Goal: Information Seeking & Learning: Learn about a topic

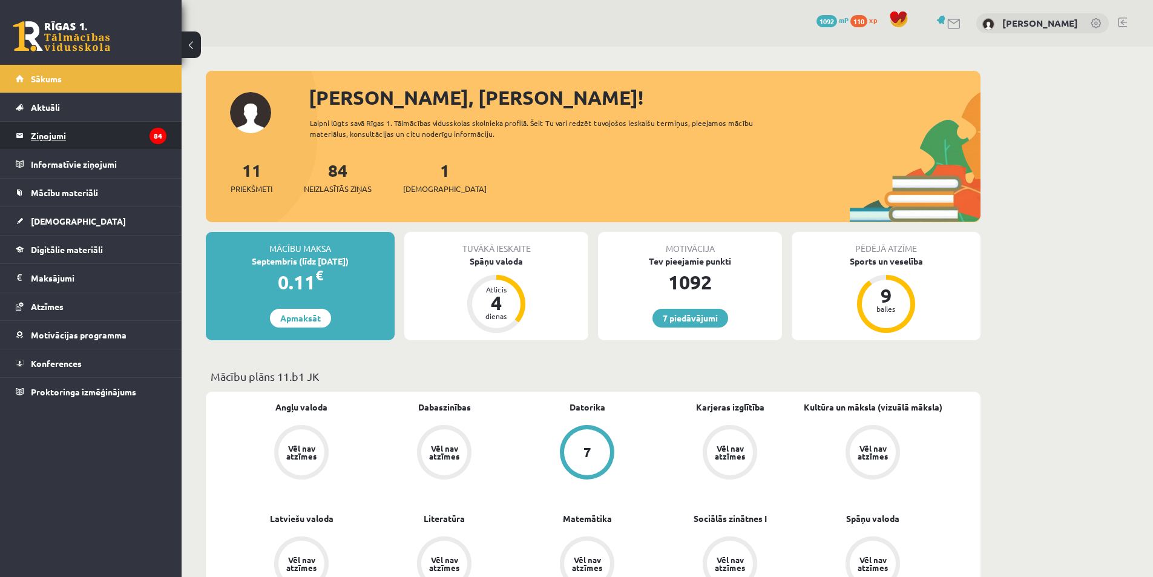
click at [48, 128] on legend "Ziņojumi 84" at bounding box center [99, 136] width 136 height 28
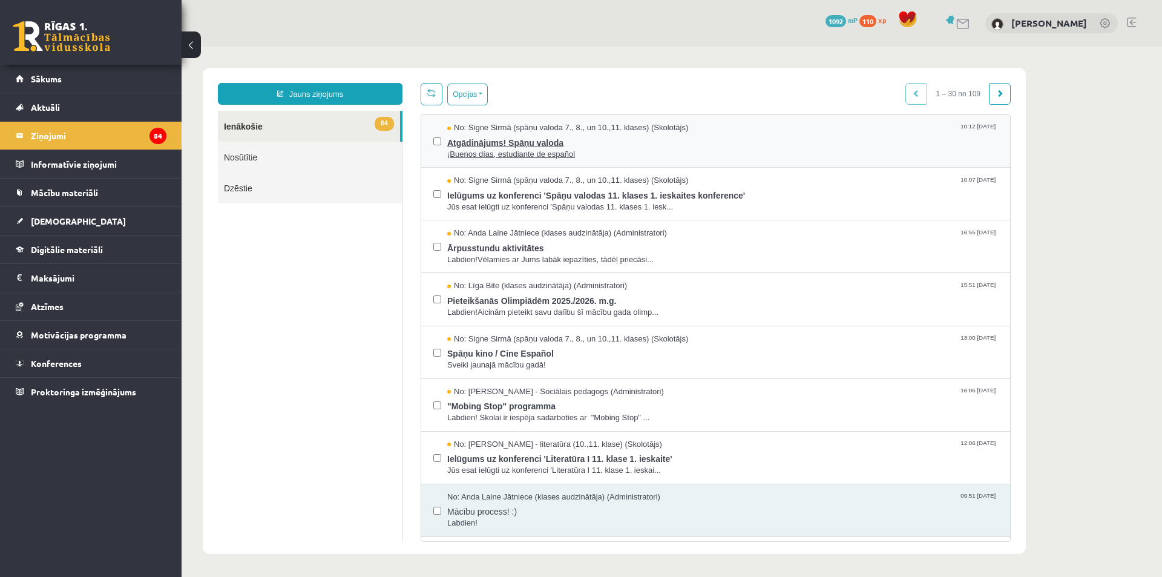
click at [561, 139] on span "Atgādinājums! Spāņu valoda" at bounding box center [722, 141] width 551 height 15
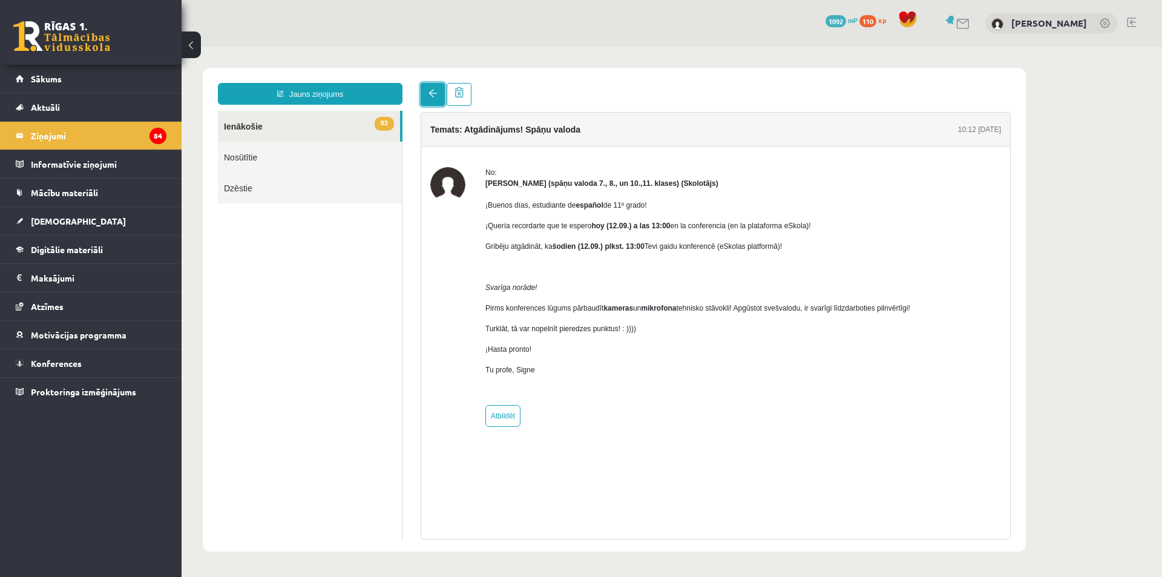
click at [431, 97] on span at bounding box center [432, 93] width 8 height 8
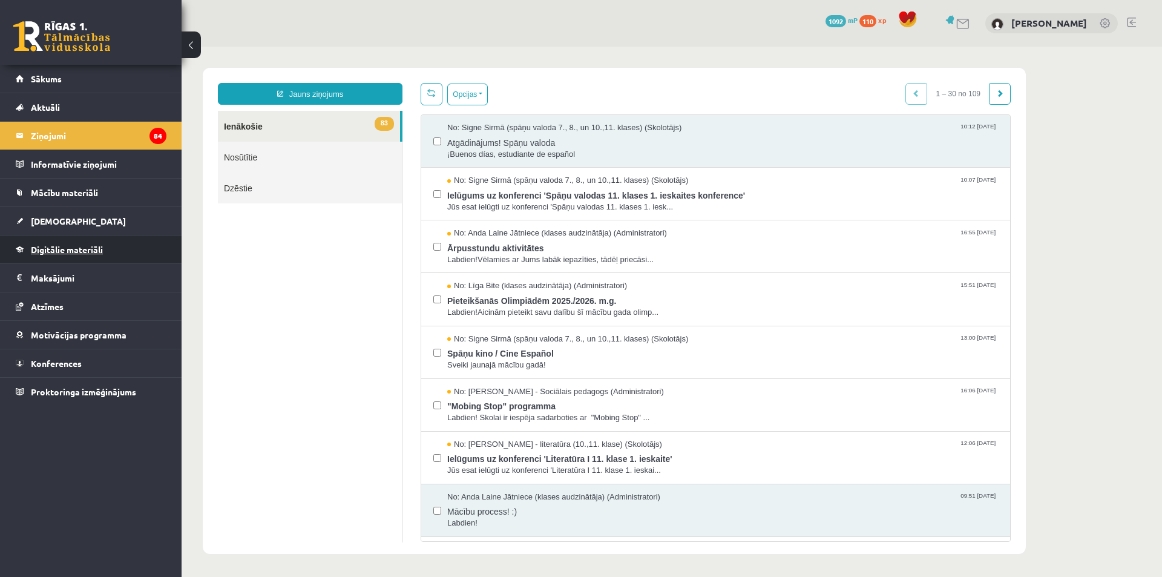
click at [85, 250] on span "Digitālie materiāli" at bounding box center [67, 249] width 72 height 11
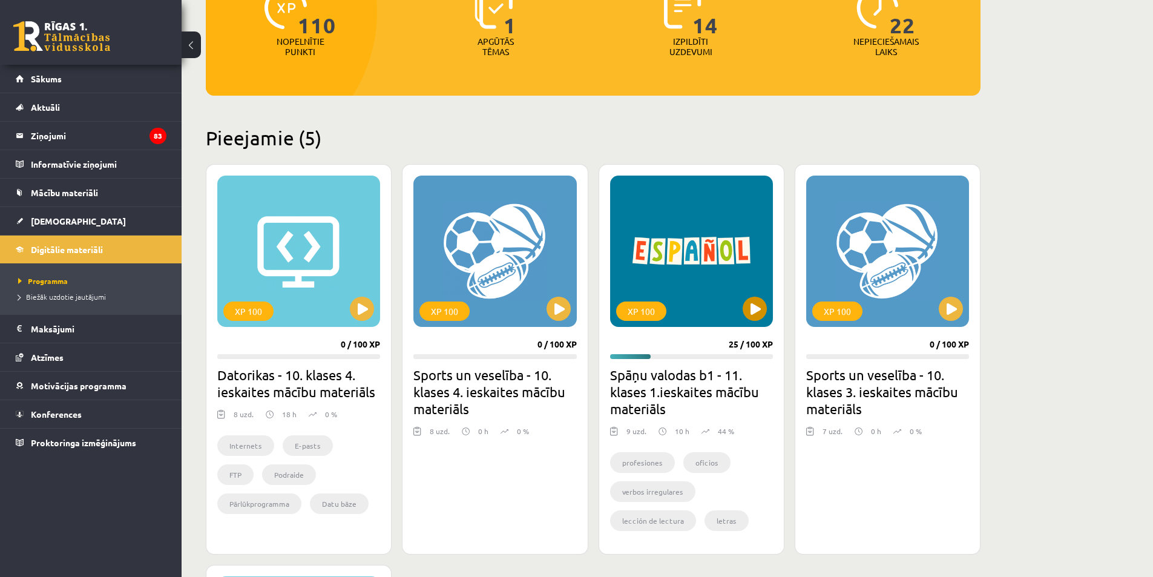
scroll to position [182, 0]
click at [748, 301] on button at bounding box center [754, 308] width 24 height 24
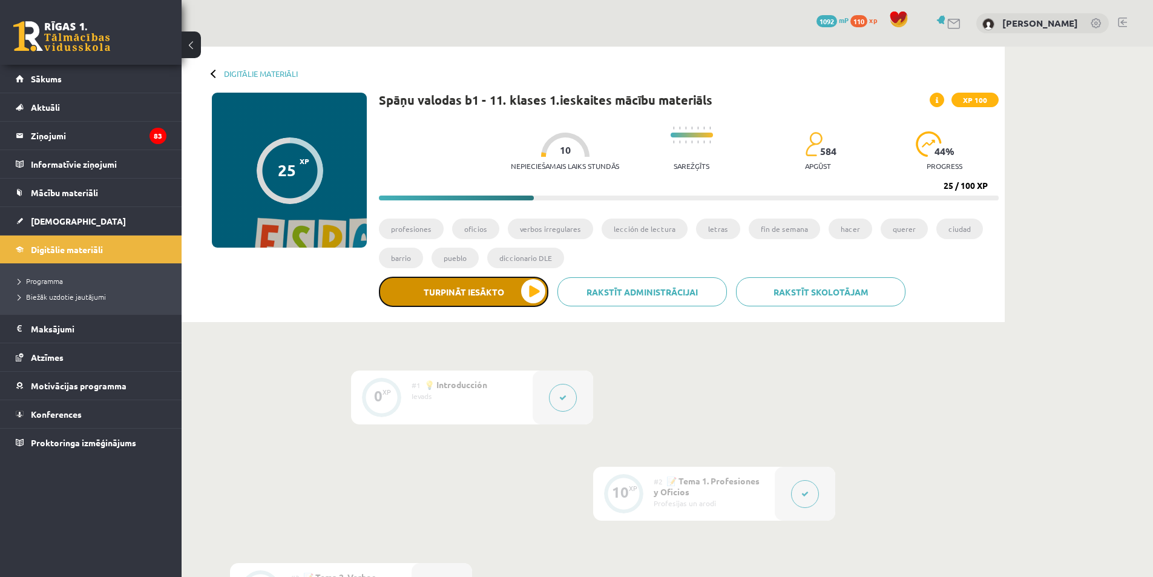
click at [507, 295] on button "Turpināt iesākto" at bounding box center [463, 292] width 169 height 30
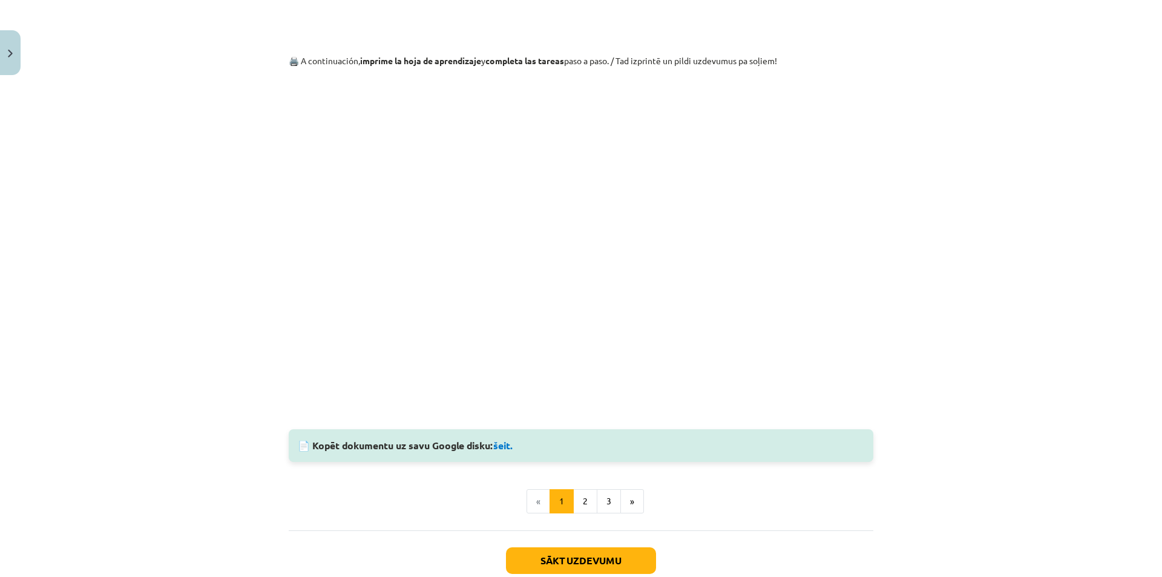
scroll to position [3408, 0]
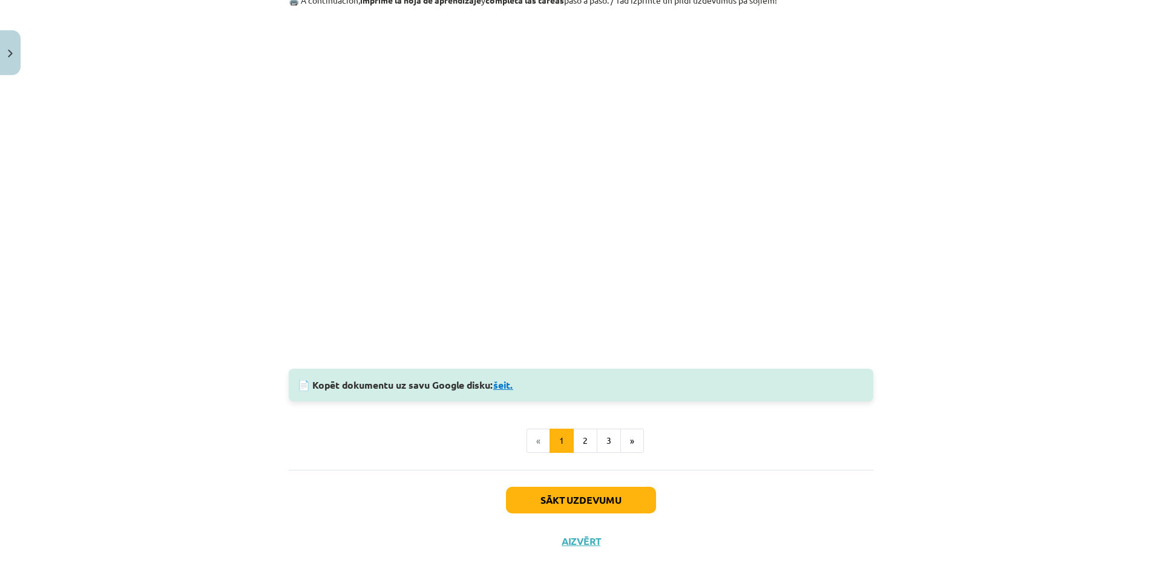
click at [509, 390] on link "šeit." at bounding box center [503, 384] width 20 height 13
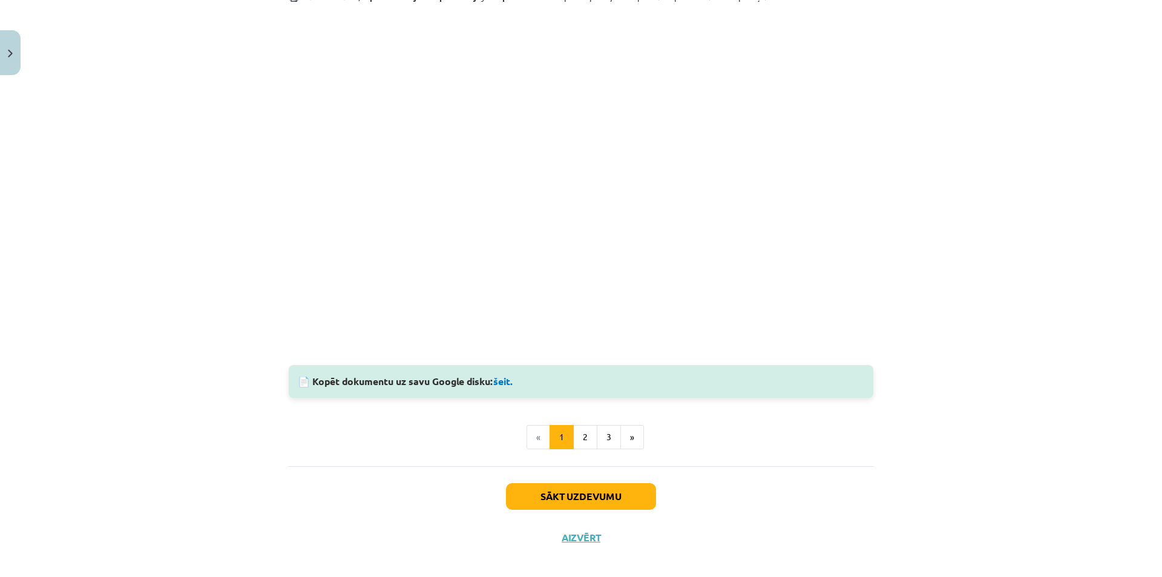
scroll to position [3425, 0]
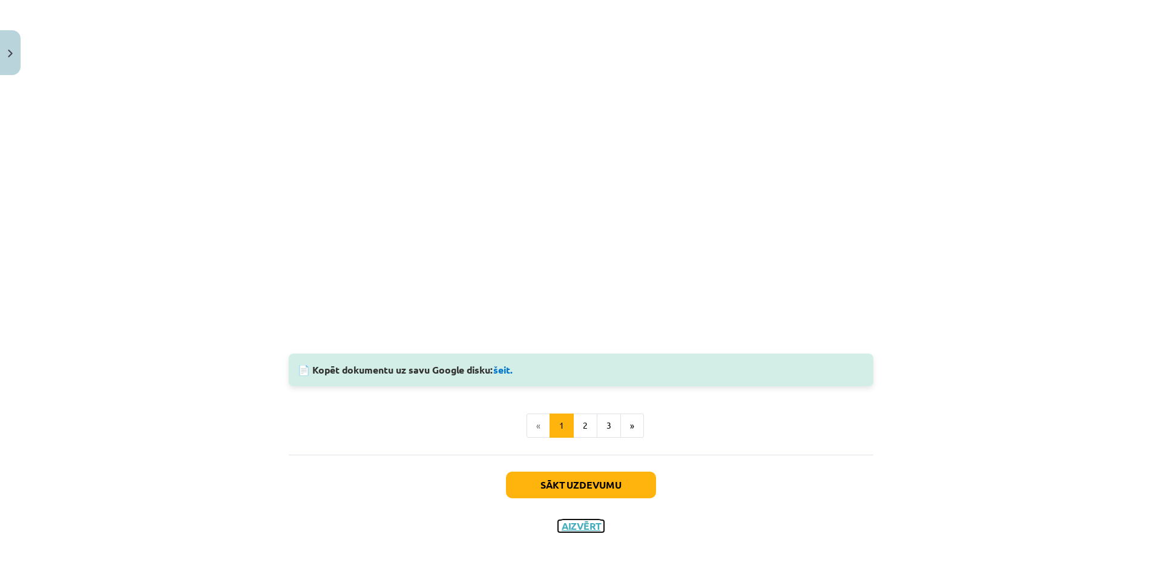
click at [578, 524] on button "Aizvērt" at bounding box center [581, 526] width 46 height 12
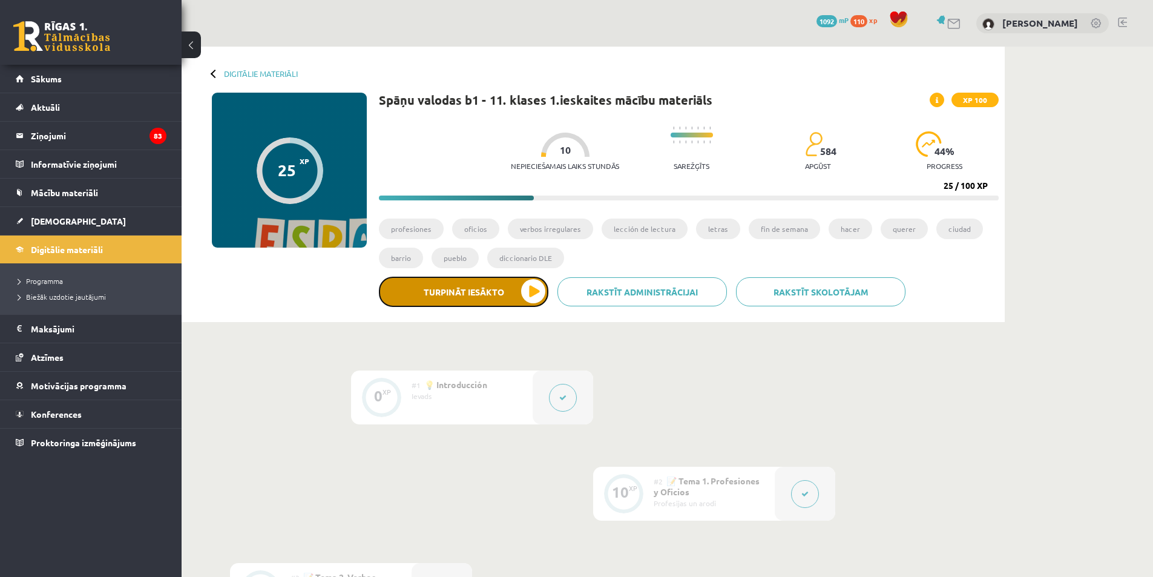
click at [519, 289] on button "Turpināt iesākto" at bounding box center [463, 292] width 169 height 30
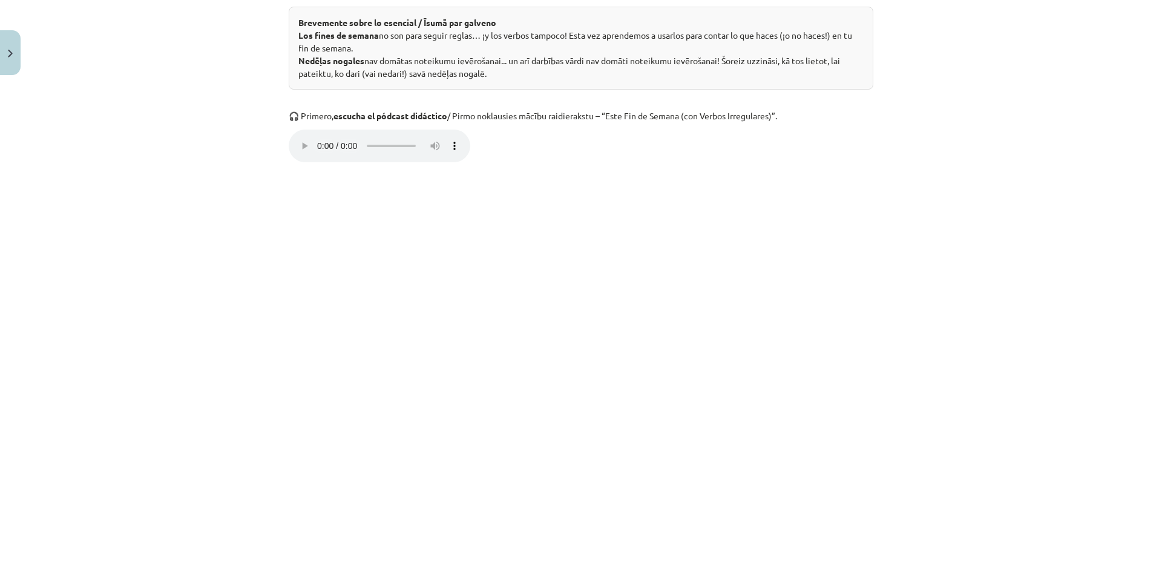
scroll to position [424, 0]
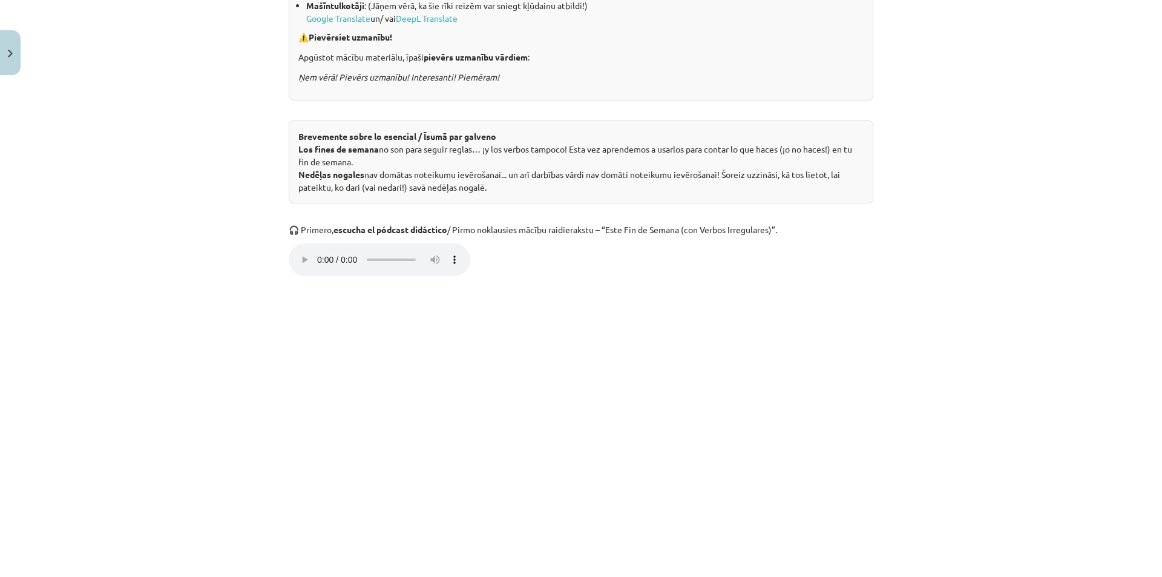
click at [503, 266] on p "Ваш браузер не поддерживает аудио-плеер." at bounding box center [581, 261] width 584 height 36
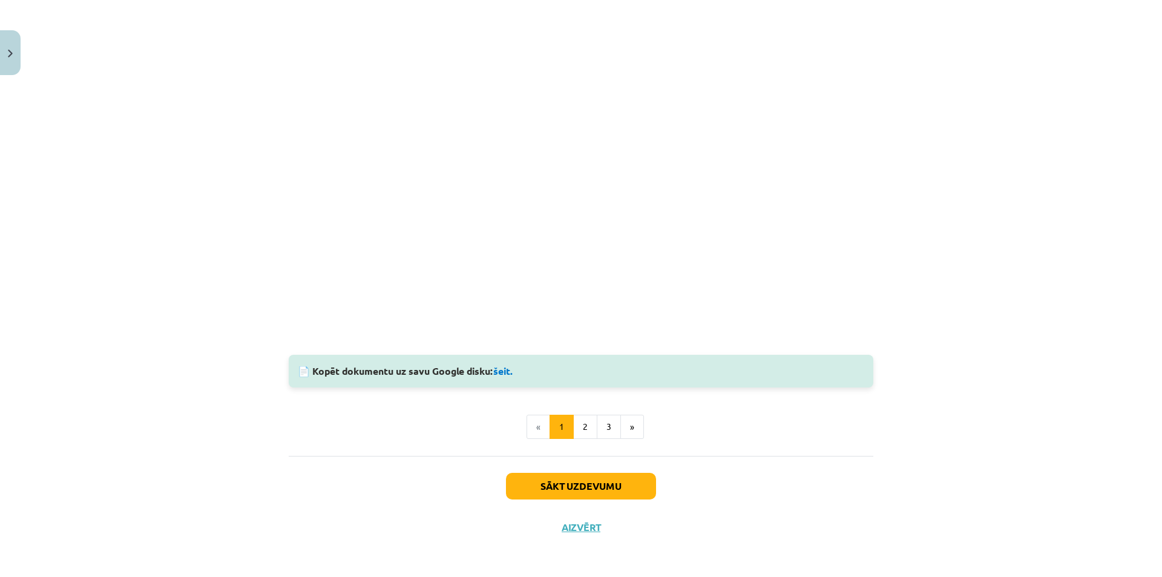
scroll to position [3425, 0]
click at [575, 424] on button "2" at bounding box center [585, 425] width 24 height 24
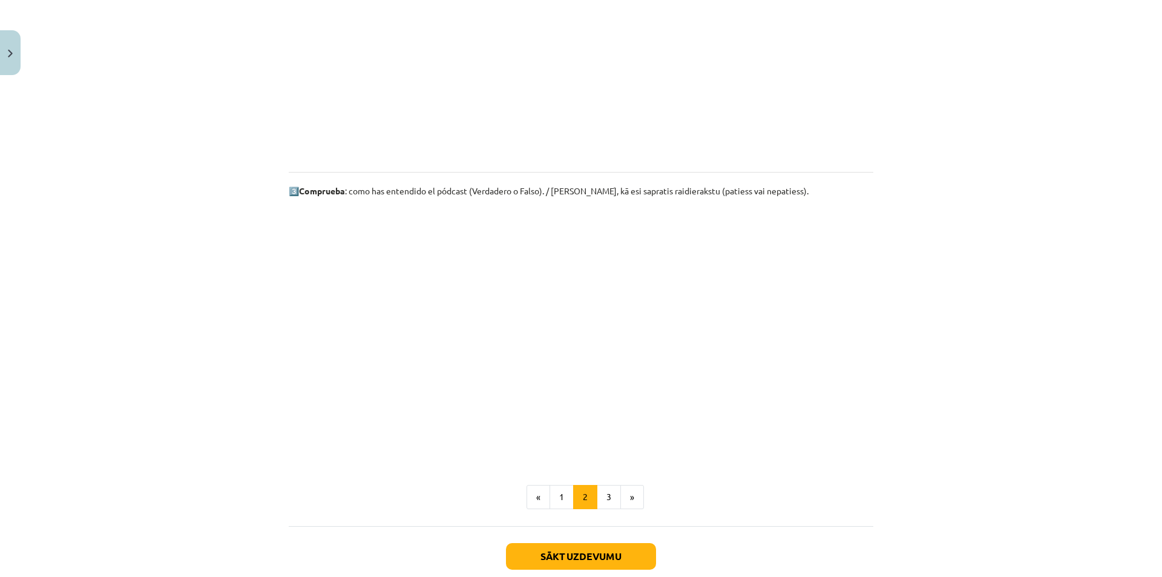
scroll to position [396, 0]
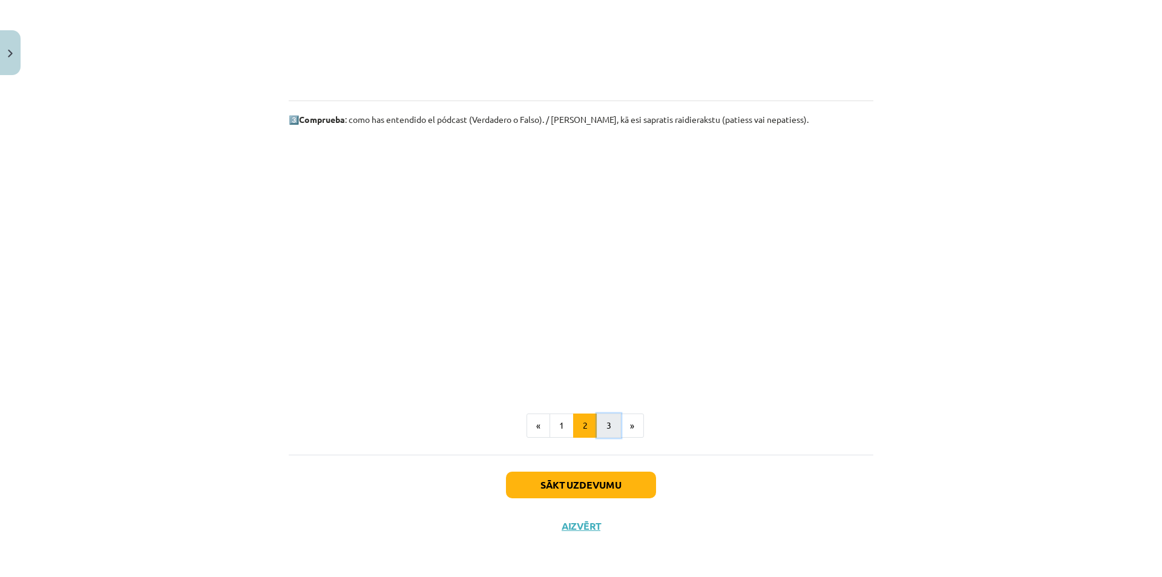
click at [603, 423] on button "3" at bounding box center [609, 425] width 24 height 24
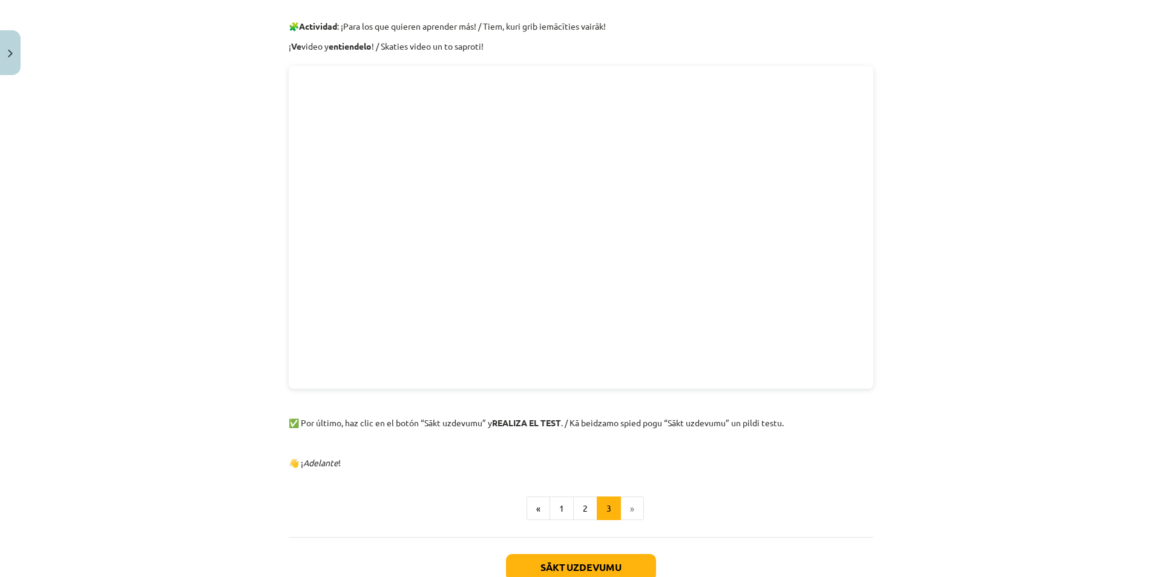
scroll to position [299, 0]
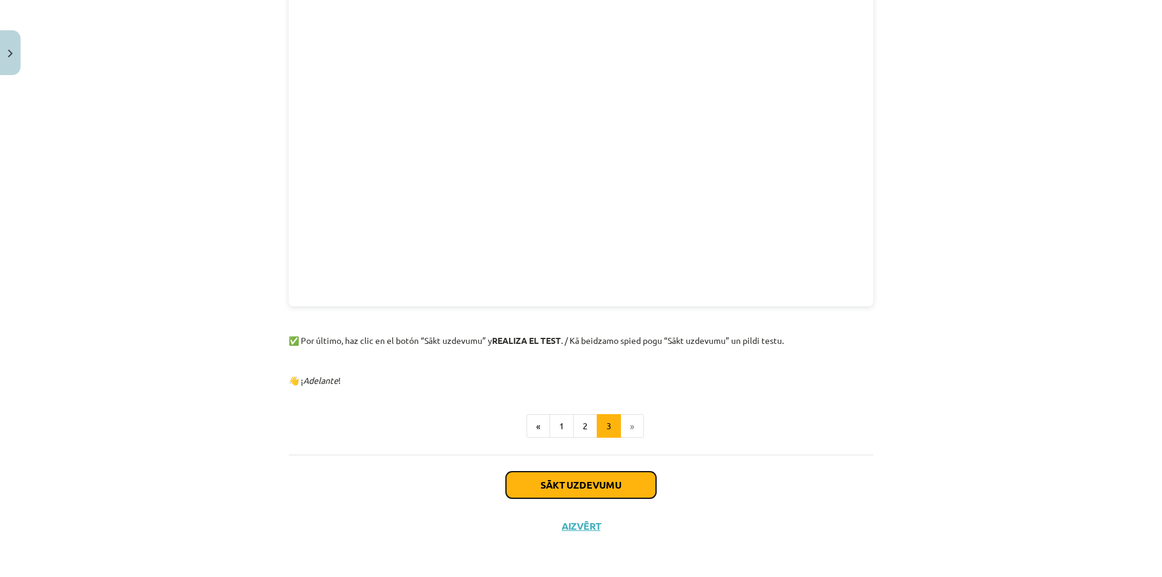
click at [588, 479] on button "Sākt uzdevumu" at bounding box center [581, 484] width 150 height 27
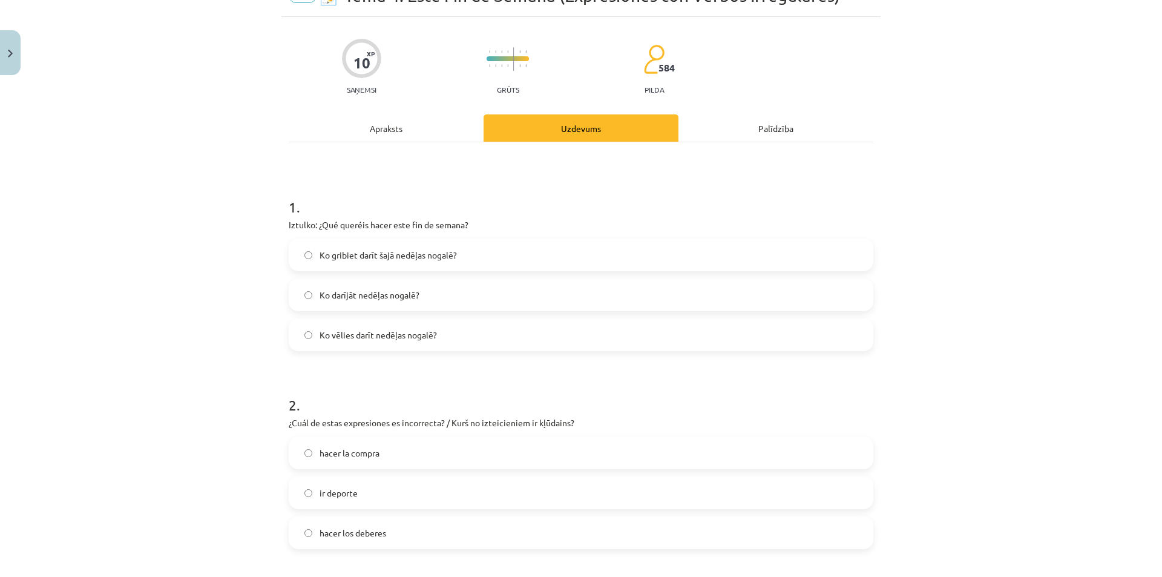
scroll to position [91, 0]
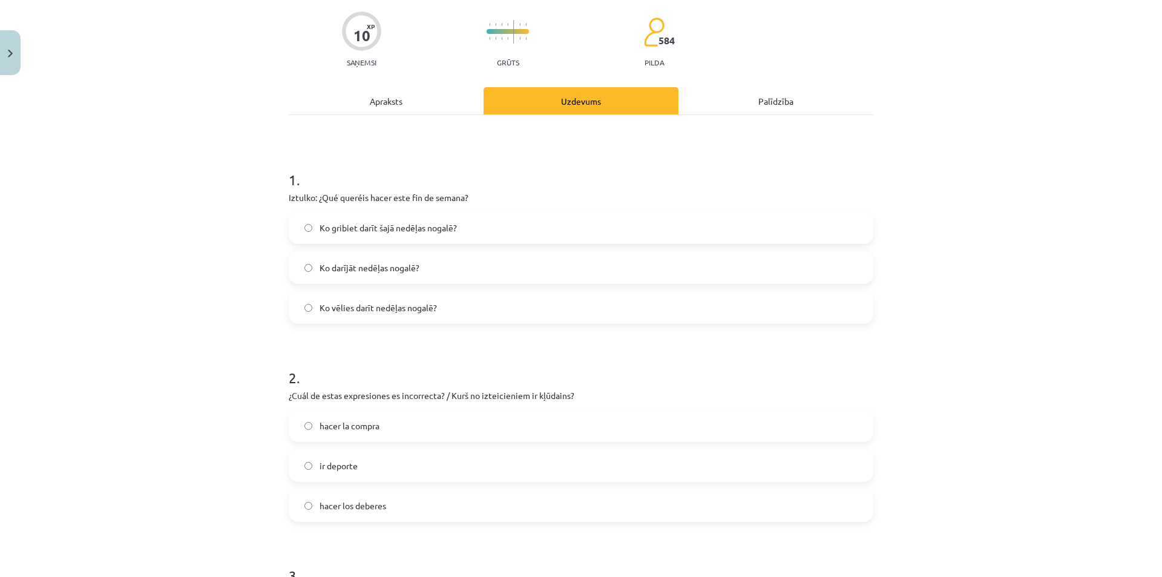
click at [327, 312] on span "Ko vēlies darīt nedēļas nogalē?" at bounding box center [377, 307] width 117 height 13
click at [319, 226] on span "Ko gribiet darīt šajā nedēļas nogalē?" at bounding box center [387, 227] width 137 height 13
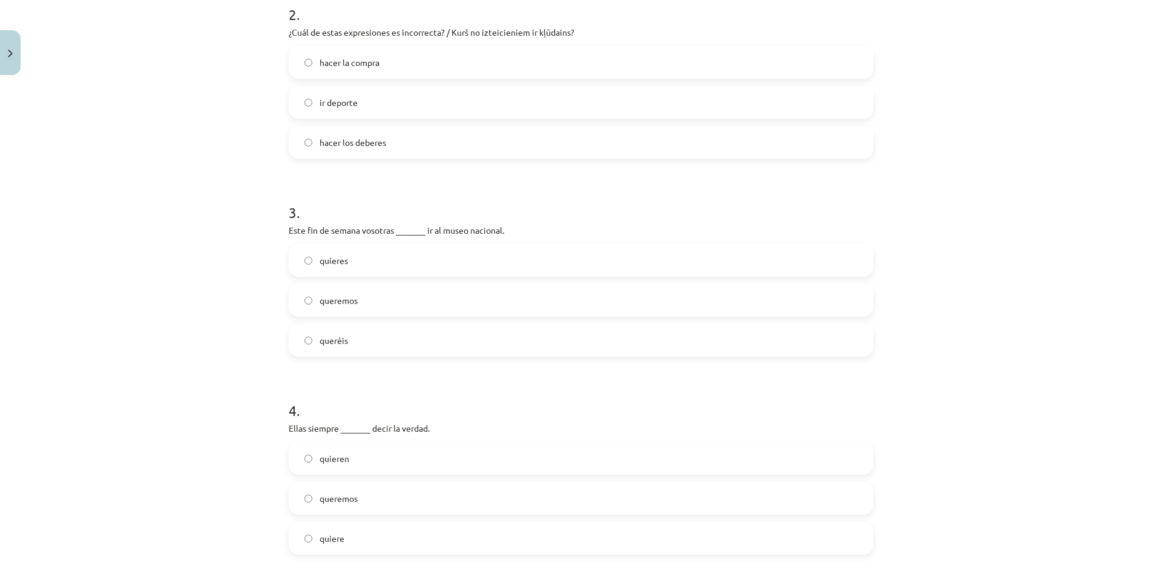
scroll to position [393, 0]
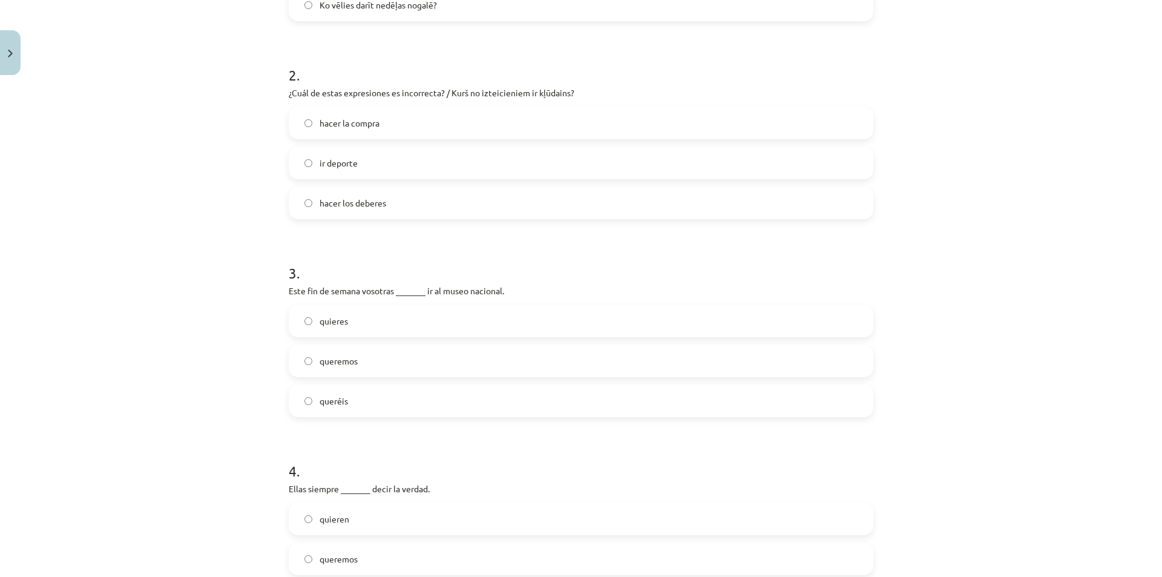
click at [341, 157] on span "ir deporte" at bounding box center [338, 163] width 38 height 13
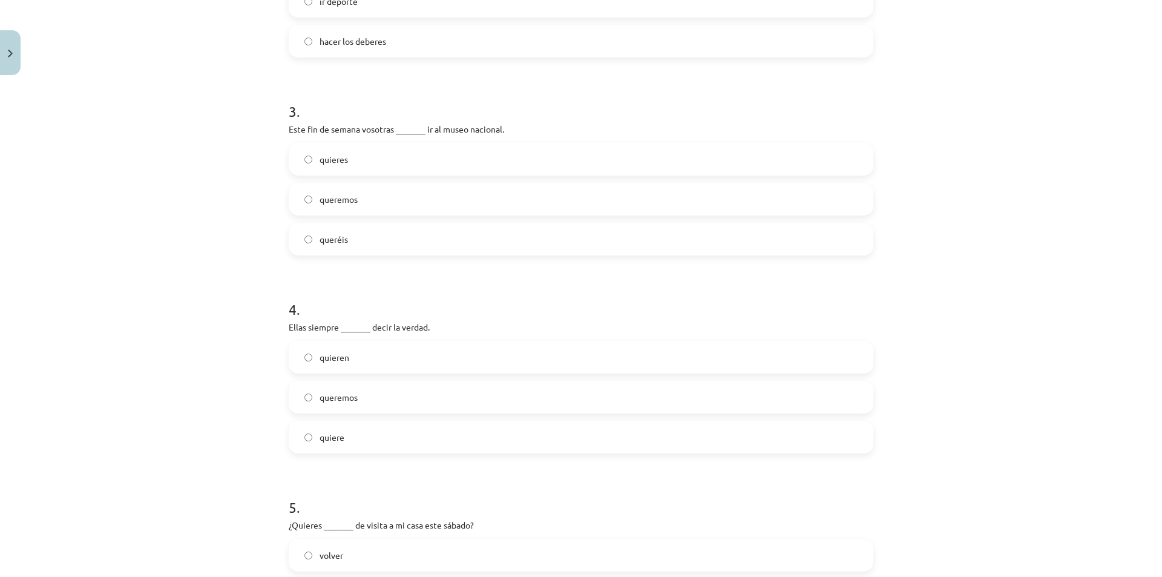
scroll to position [575, 0]
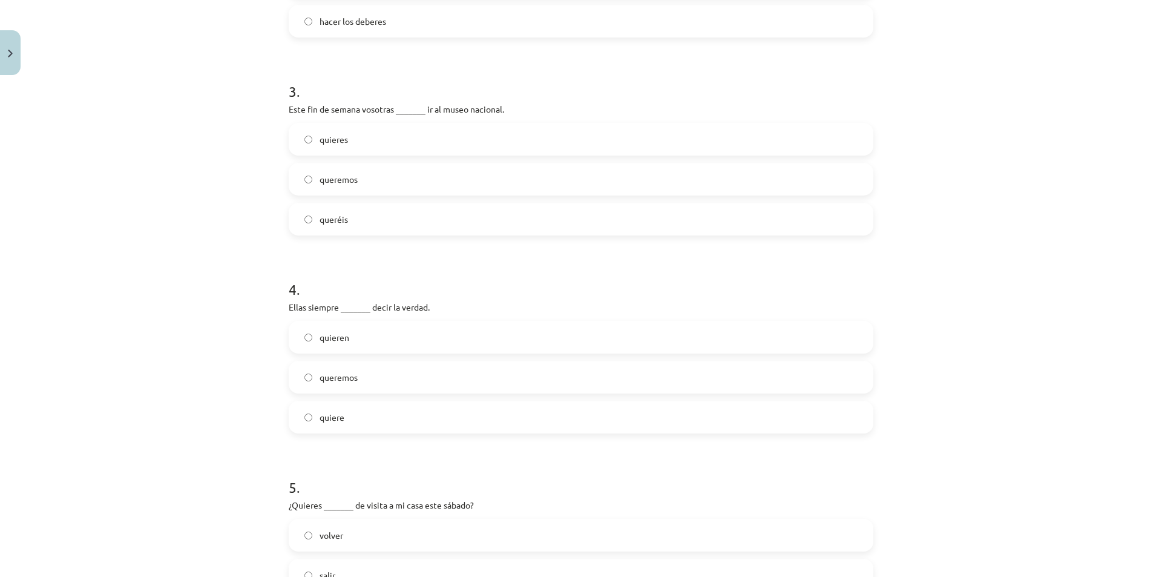
click at [361, 217] on label "queréis" at bounding box center [581, 219] width 582 height 30
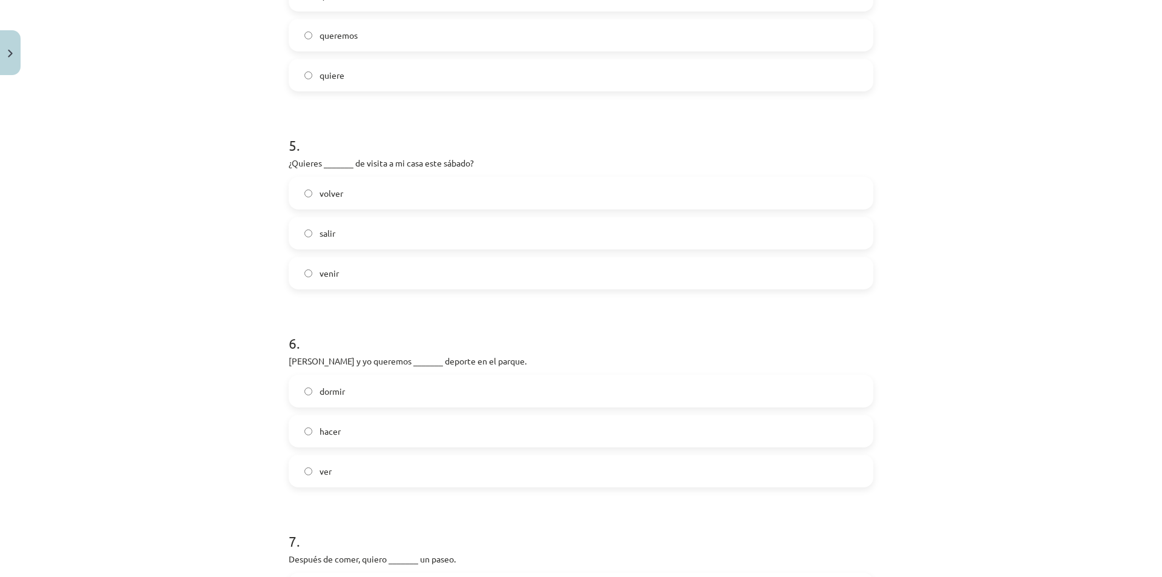
scroll to position [938, 0]
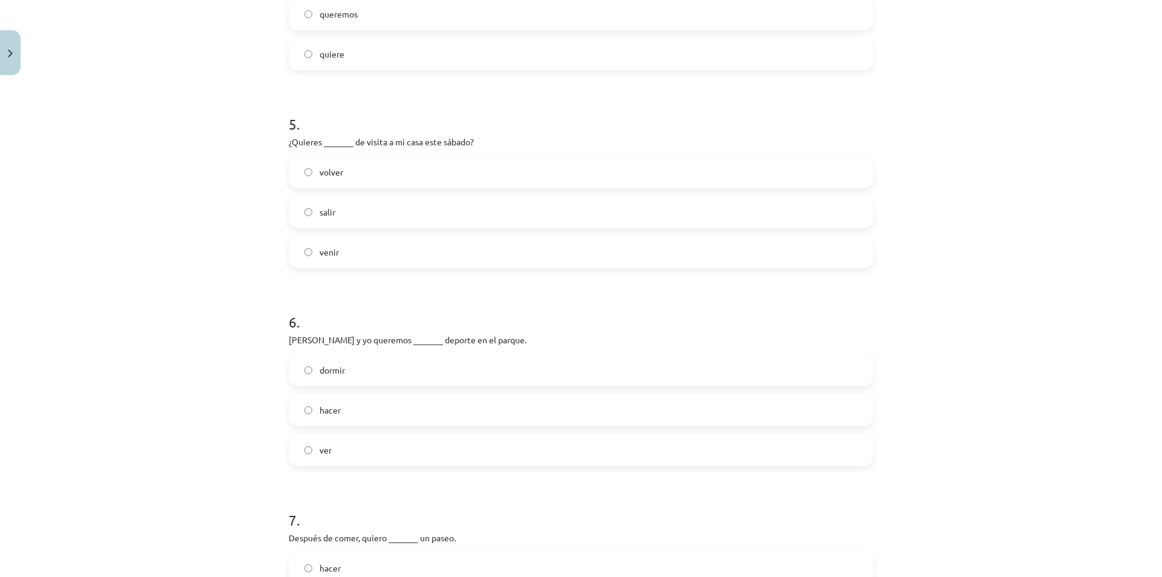
click at [313, 169] on label "volver" at bounding box center [581, 172] width 582 height 30
click at [329, 255] on span "venir" at bounding box center [328, 252] width 19 height 13
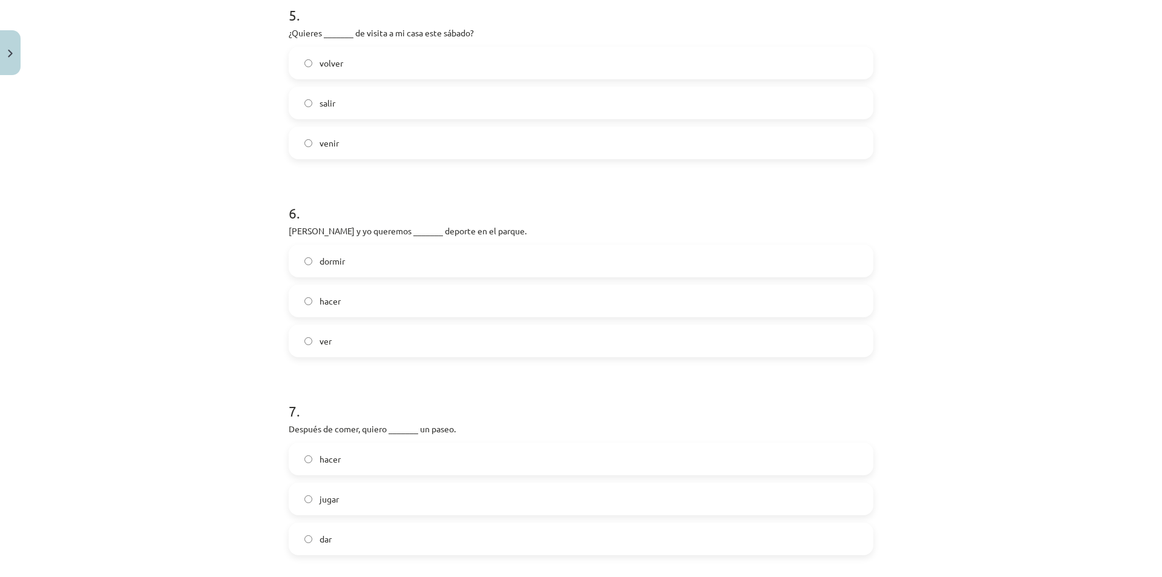
scroll to position [1059, 0]
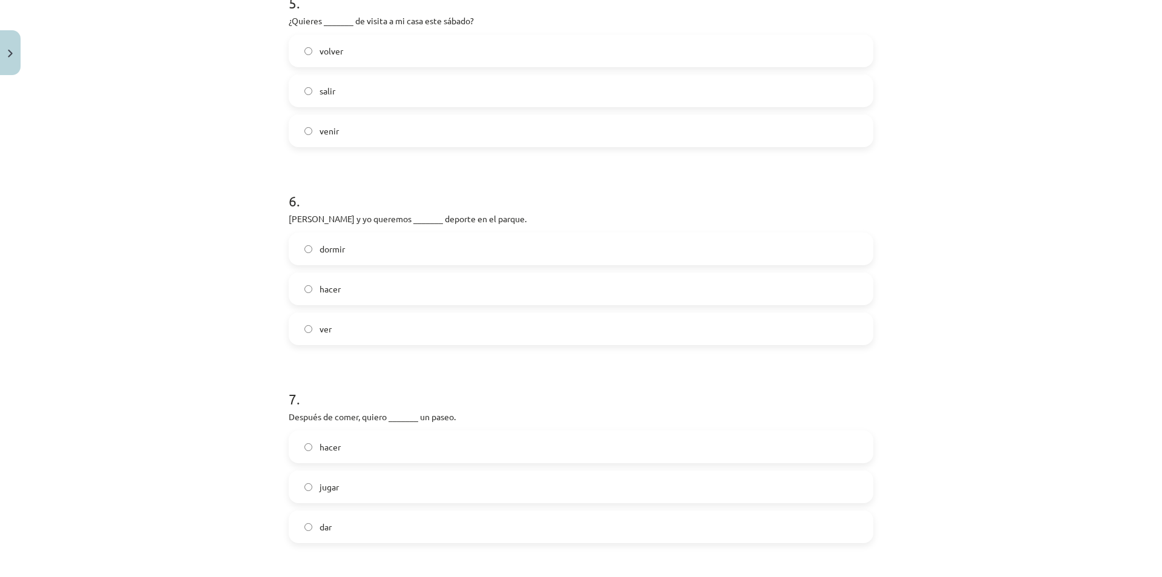
click at [363, 289] on label "hacer" at bounding box center [581, 288] width 582 height 30
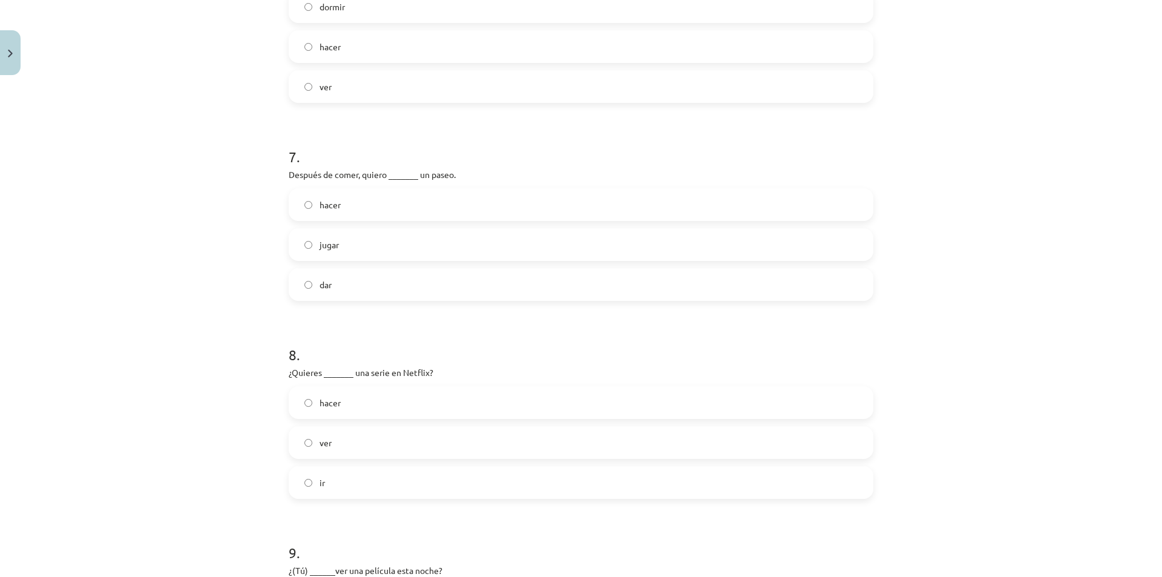
scroll to position [1361, 0]
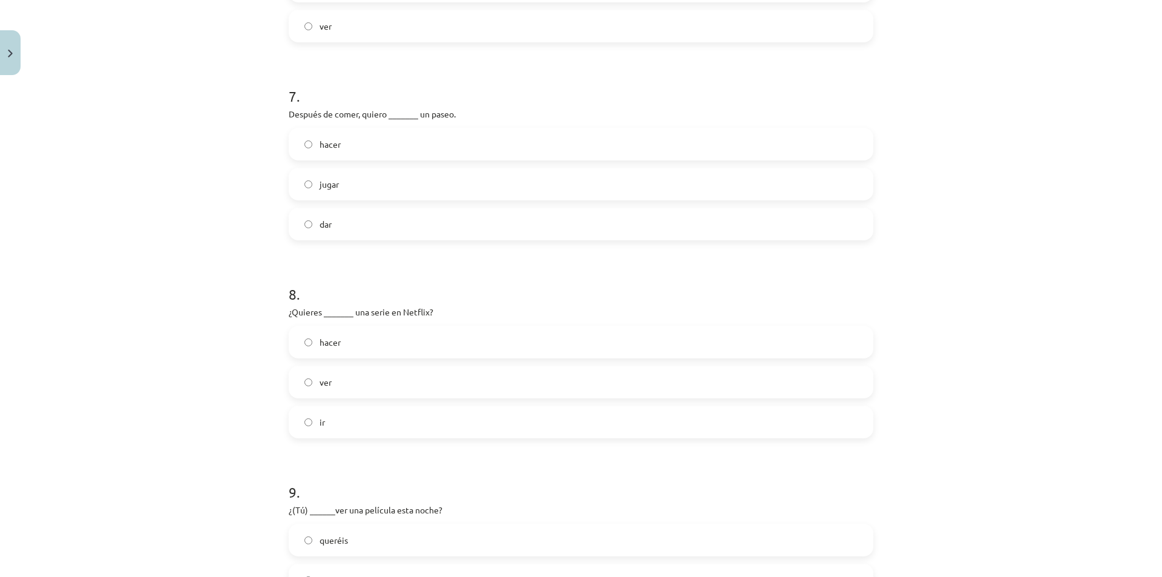
click at [368, 224] on label "dar" at bounding box center [581, 224] width 582 height 30
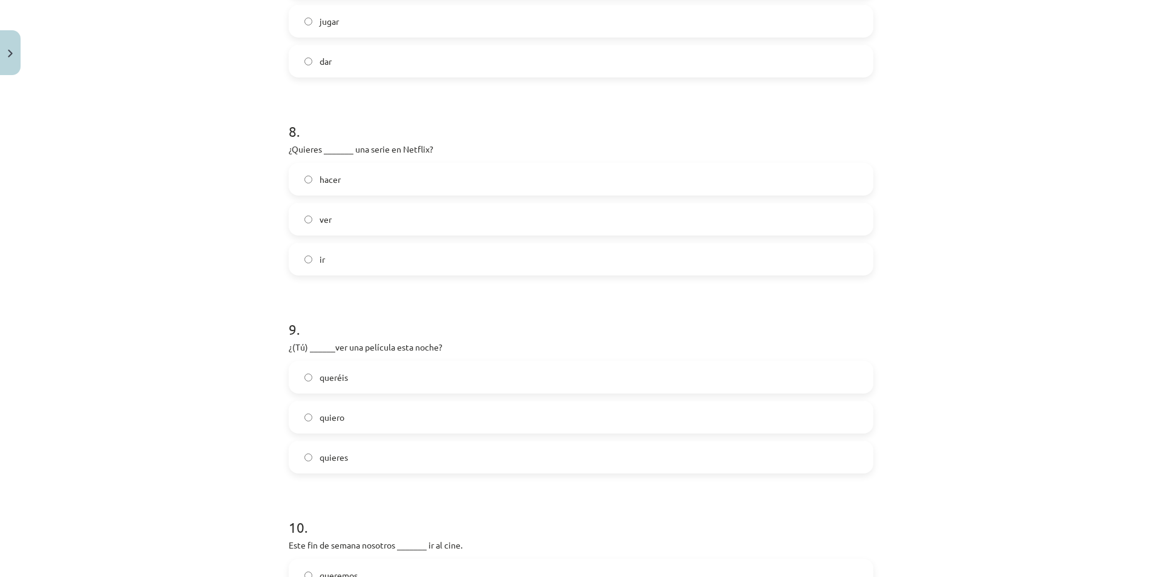
scroll to position [1543, 0]
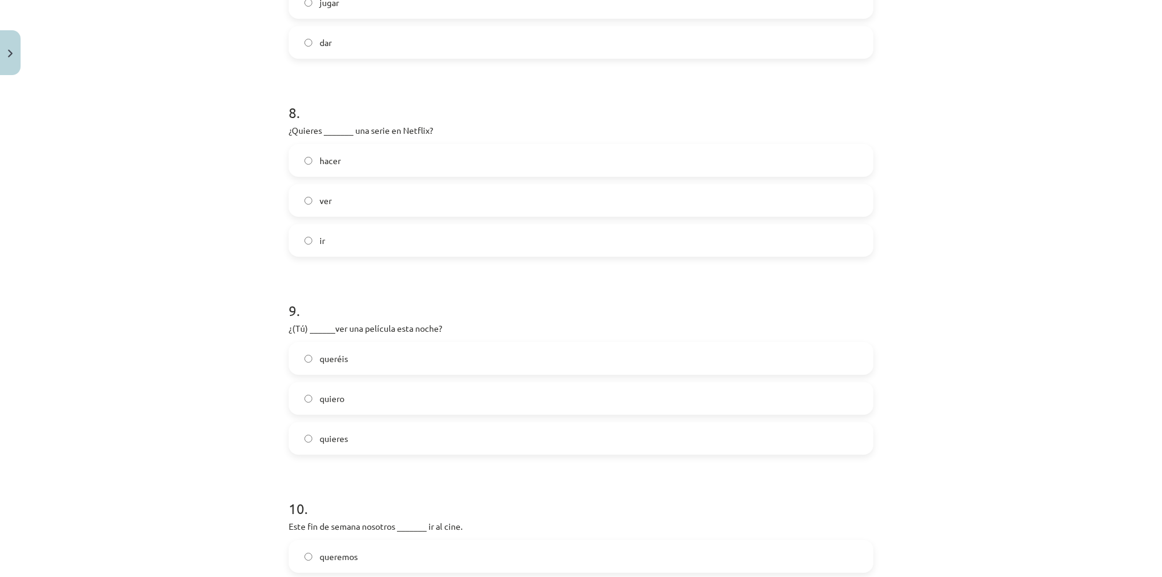
click at [322, 193] on label "ver" at bounding box center [581, 200] width 582 height 30
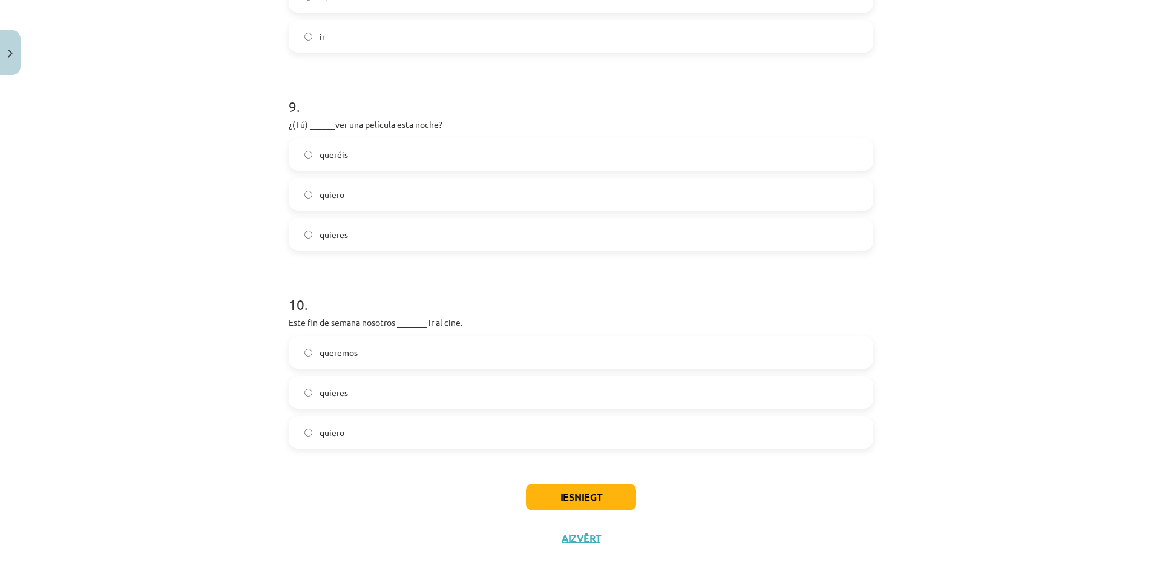
scroll to position [1759, 0]
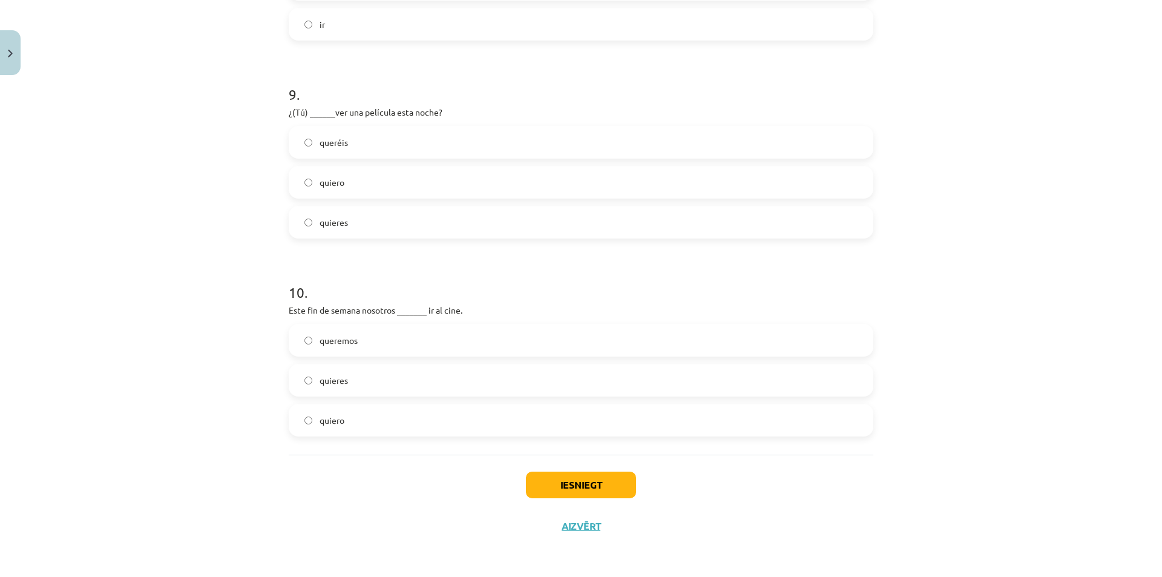
click at [299, 213] on label "quieres" at bounding box center [581, 222] width 582 height 30
click at [585, 491] on button "Iesniegt" at bounding box center [581, 484] width 110 height 27
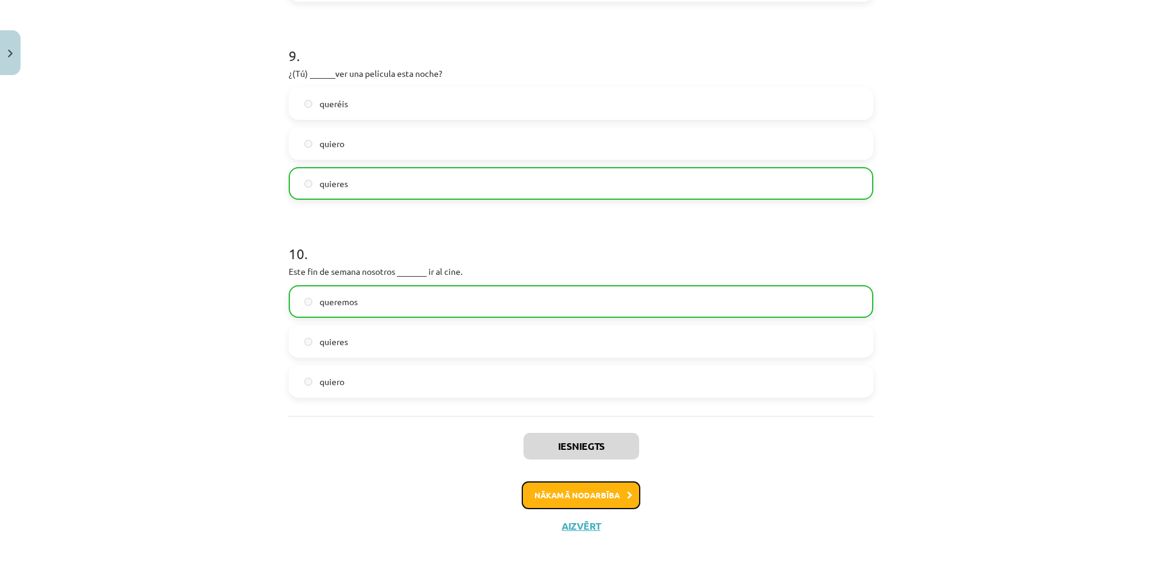
click at [549, 498] on button "Nākamā nodarbība" at bounding box center [581, 495] width 119 height 28
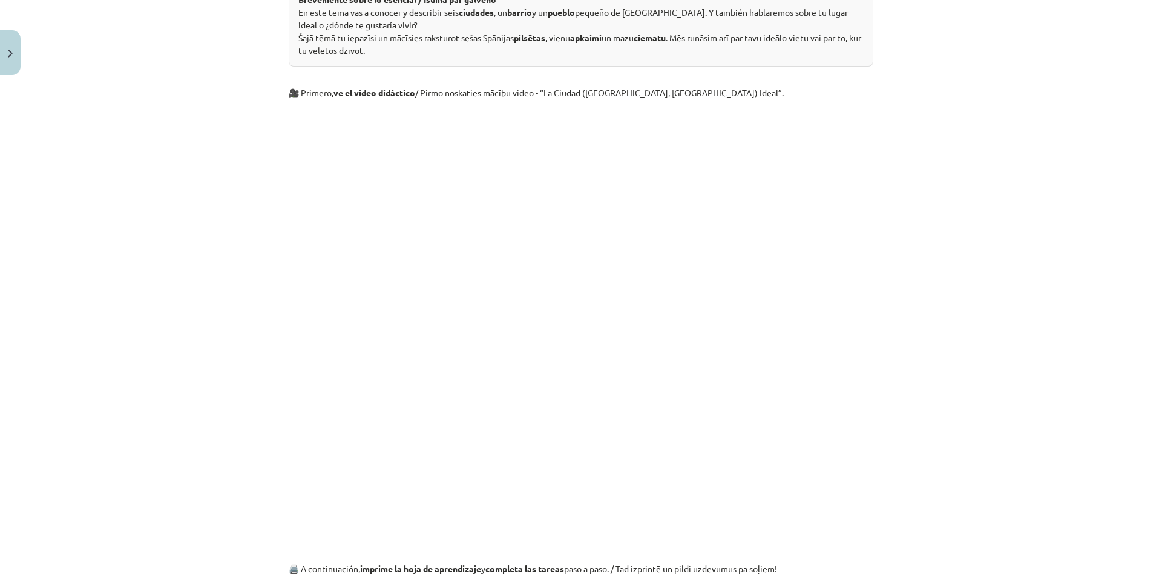
scroll to position [1016, 0]
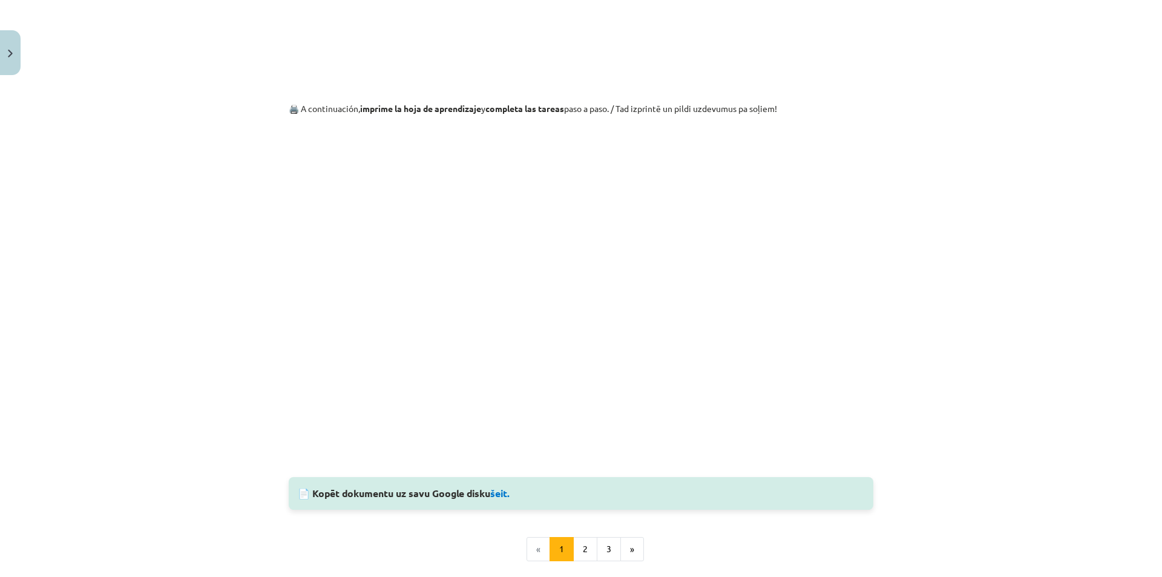
drag, startPoint x: 976, startPoint y: 211, endPoint x: 1005, endPoint y: 169, distance: 50.9
click at [996, 178] on div "Mācību tēma: Spāņu valodas b1 - 11. klases 1.ieskaites mācību materiāls #6 📝 Te…" at bounding box center [581, 288] width 1162 height 577
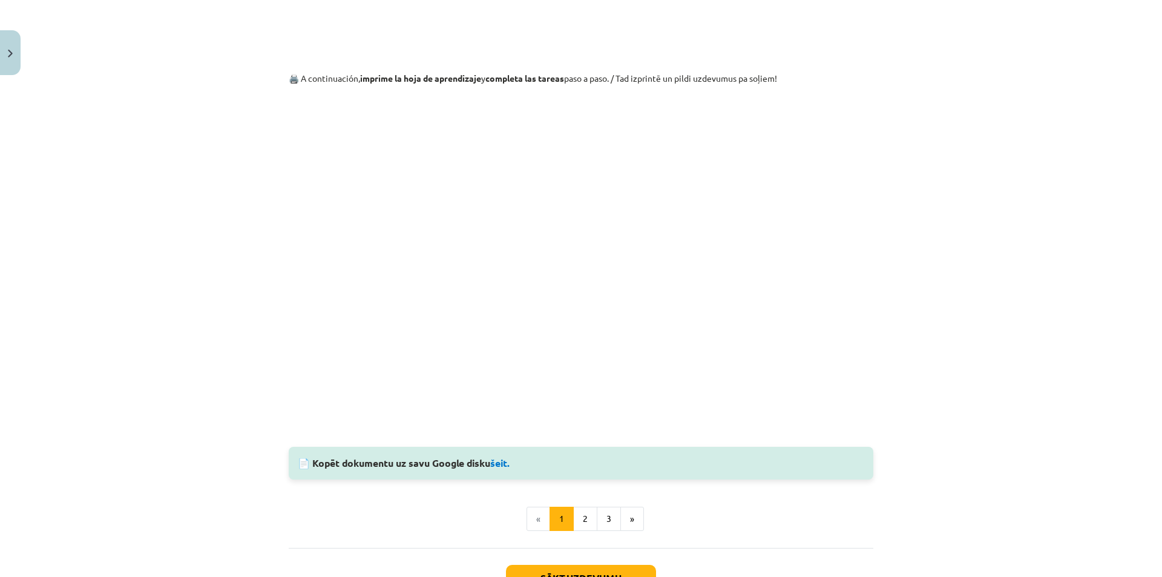
scroll to position [1077, 0]
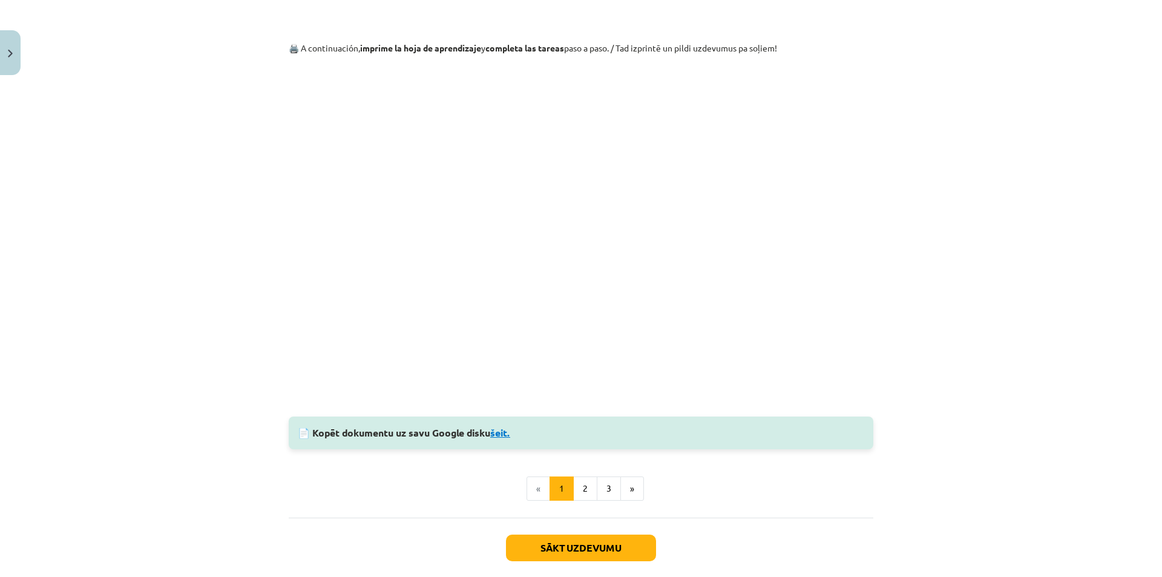
click at [506, 433] on link "šeit." at bounding box center [500, 432] width 20 height 13
click at [580, 486] on button "2" at bounding box center [585, 488] width 24 height 24
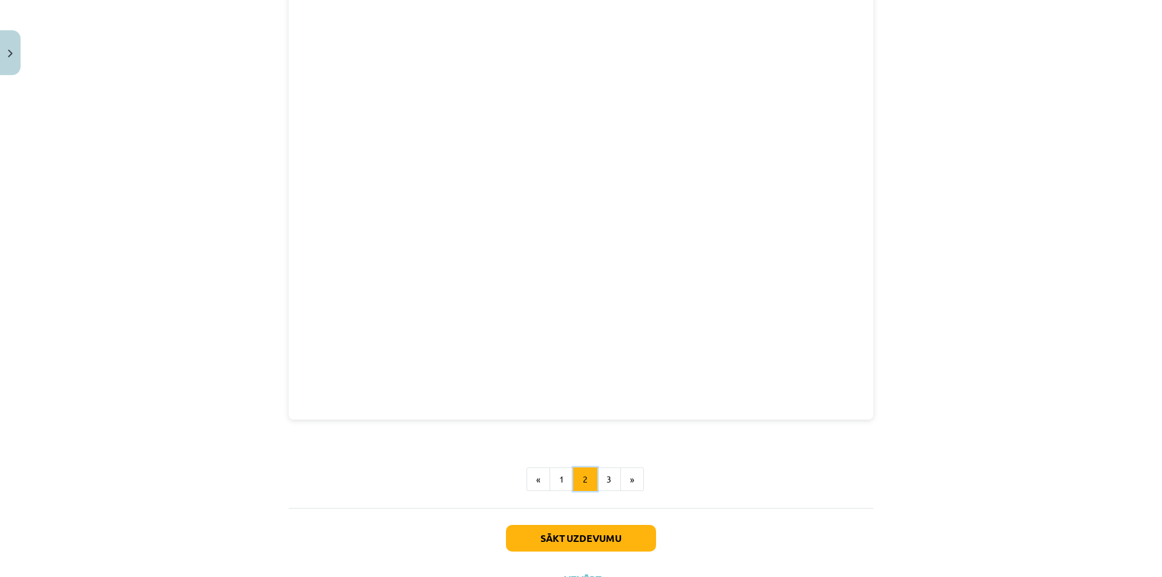
scroll to position [340, 0]
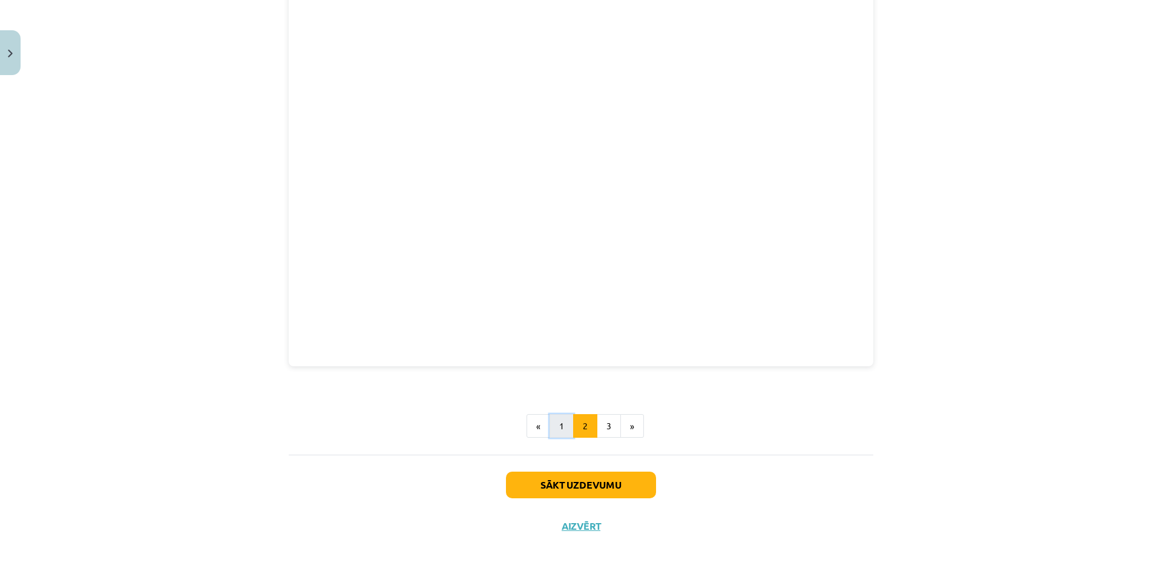
click at [558, 430] on button "1" at bounding box center [561, 426] width 24 height 24
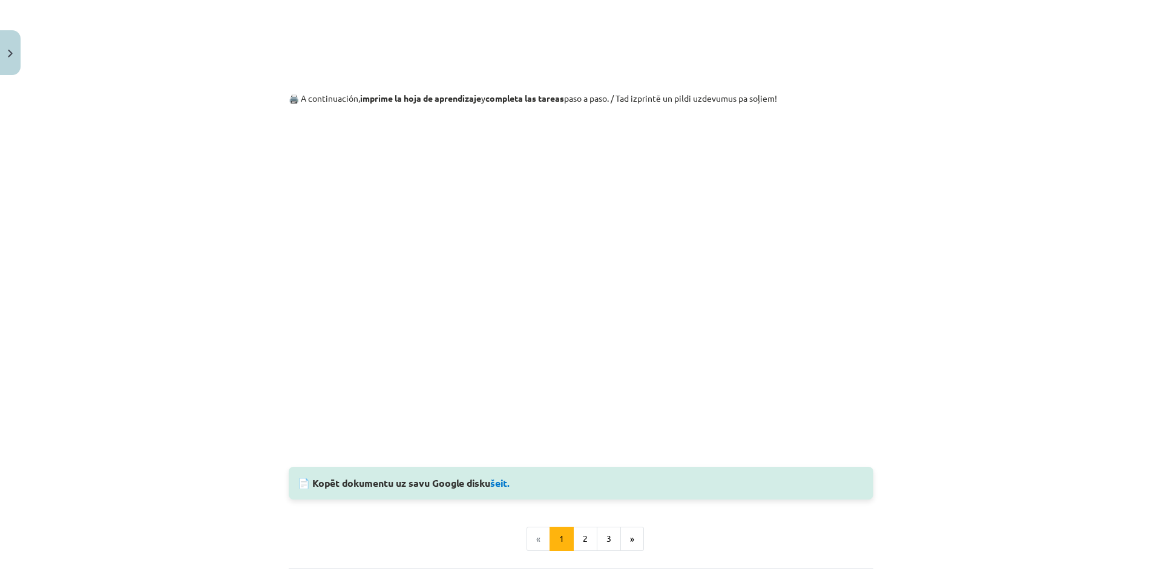
scroll to position [1020, 0]
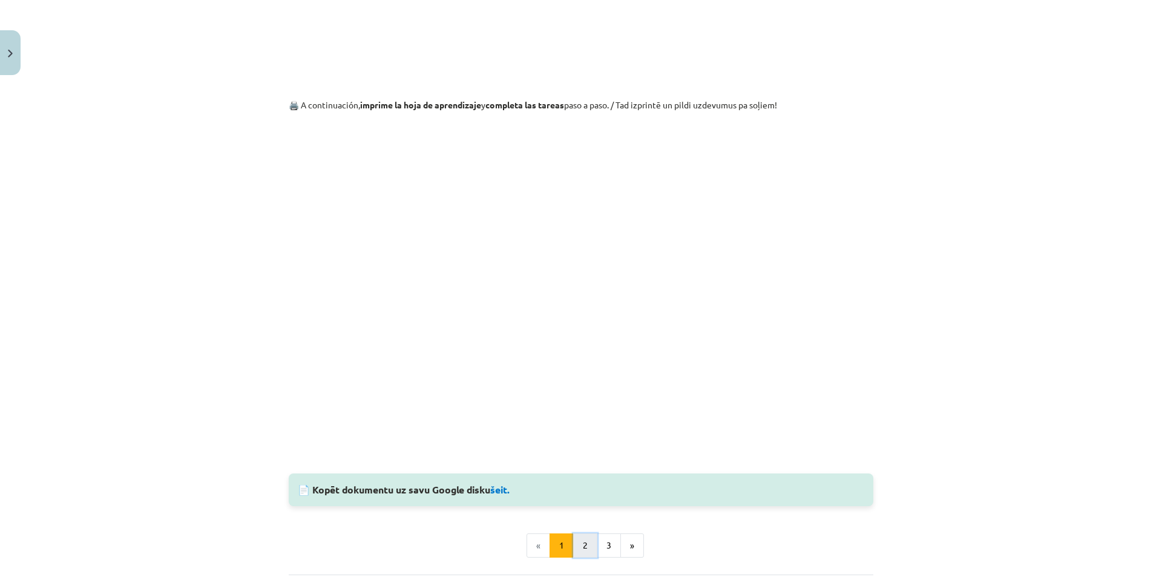
click at [588, 550] on button "2" at bounding box center [585, 545] width 24 height 24
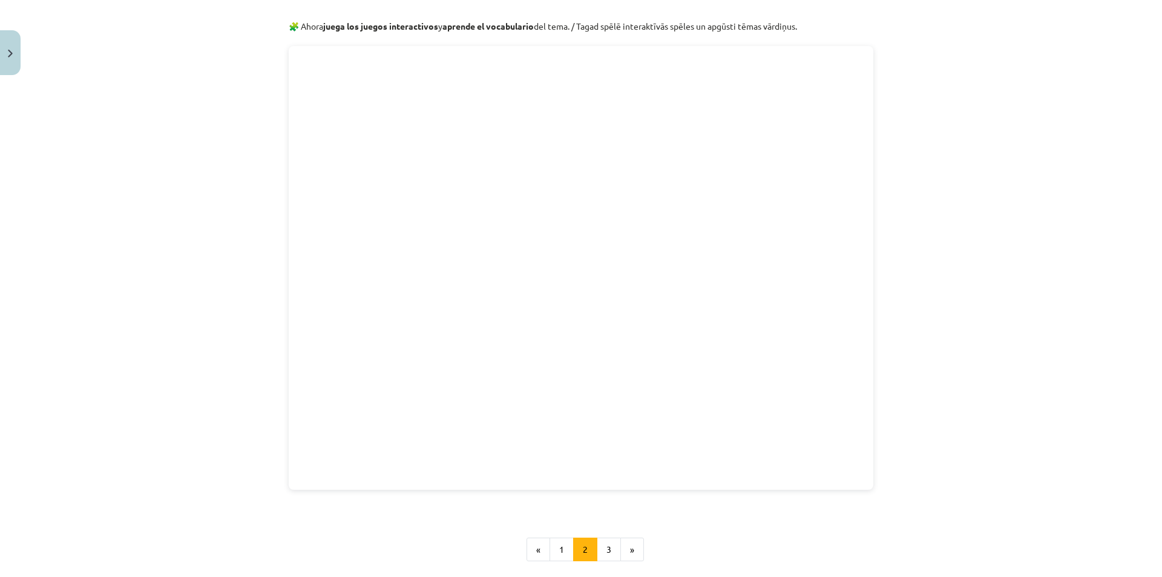
scroll to position [340, 0]
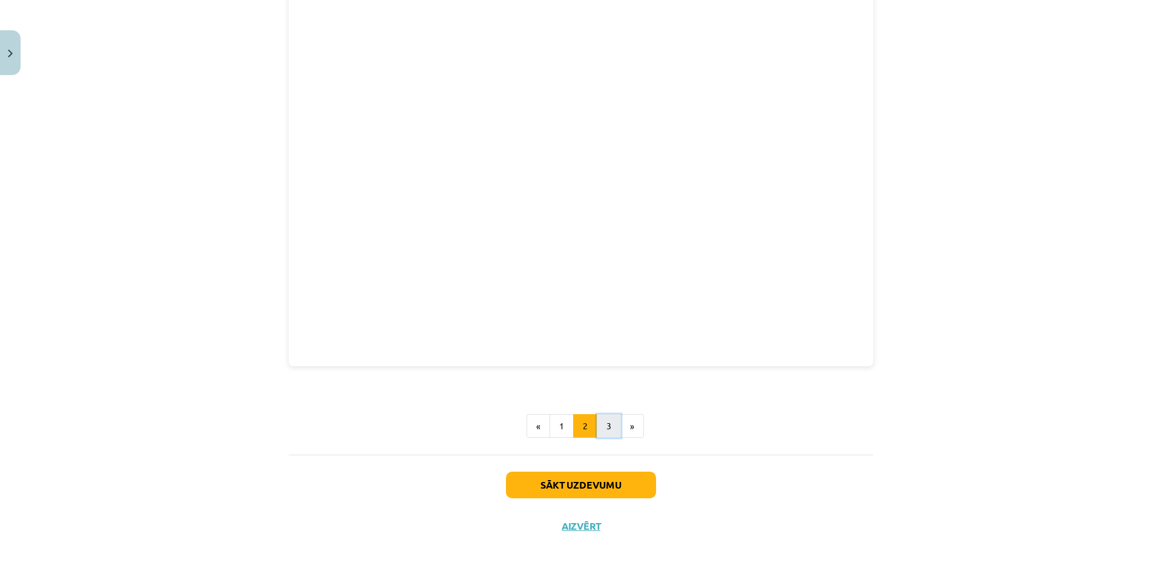
click at [608, 431] on button "3" at bounding box center [609, 426] width 24 height 24
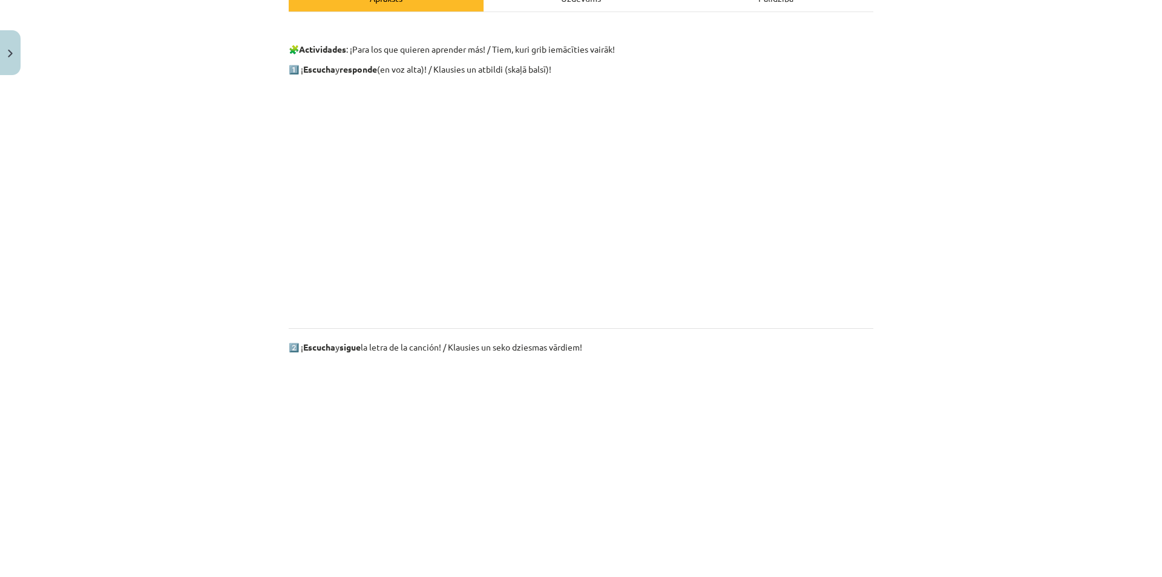
scroll to position [398, 0]
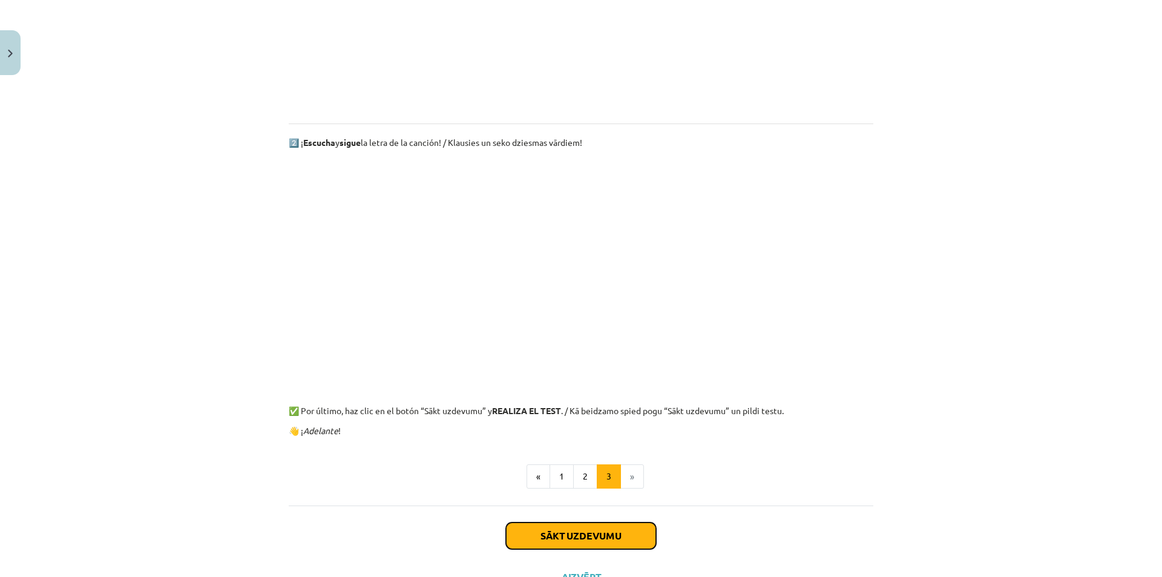
click at [612, 531] on button "Sākt uzdevumu" at bounding box center [581, 535] width 150 height 27
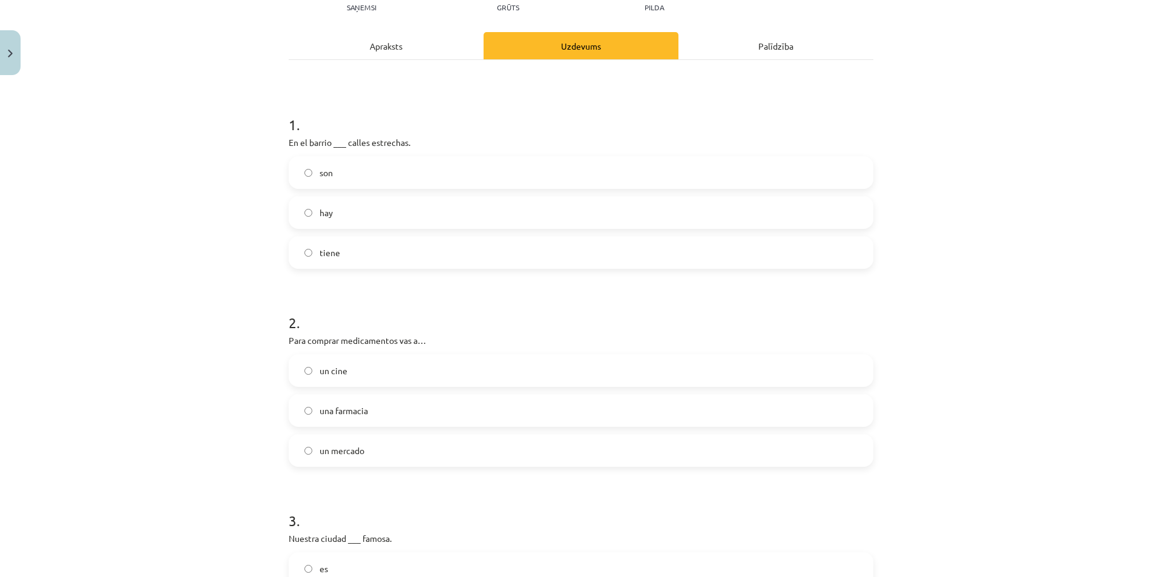
scroll to position [151, 0]
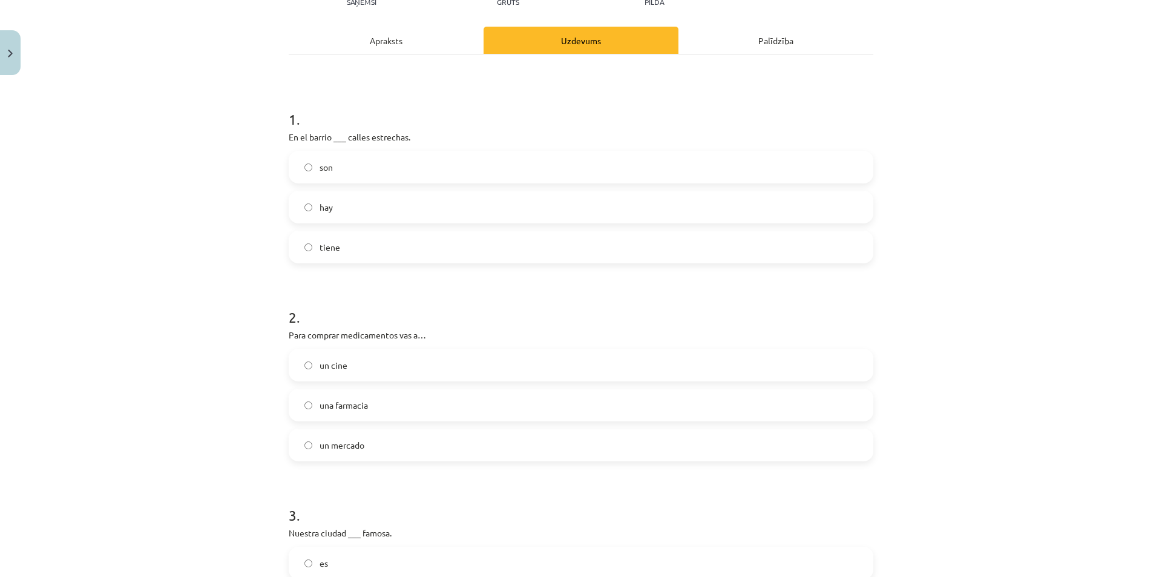
click at [359, 249] on label "tiene" at bounding box center [581, 247] width 582 height 30
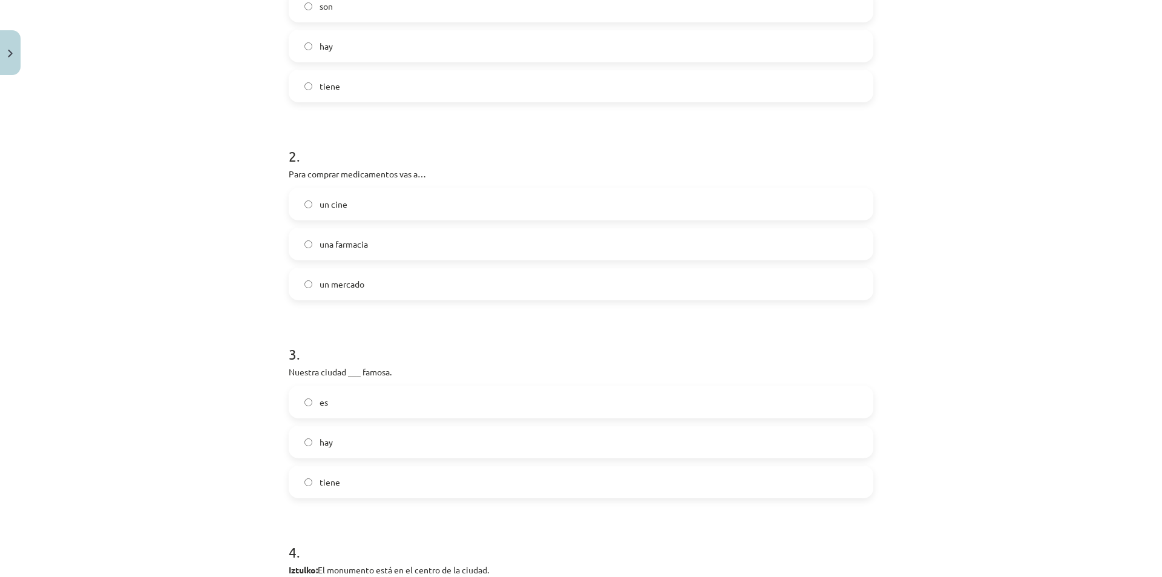
scroll to position [333, 0]
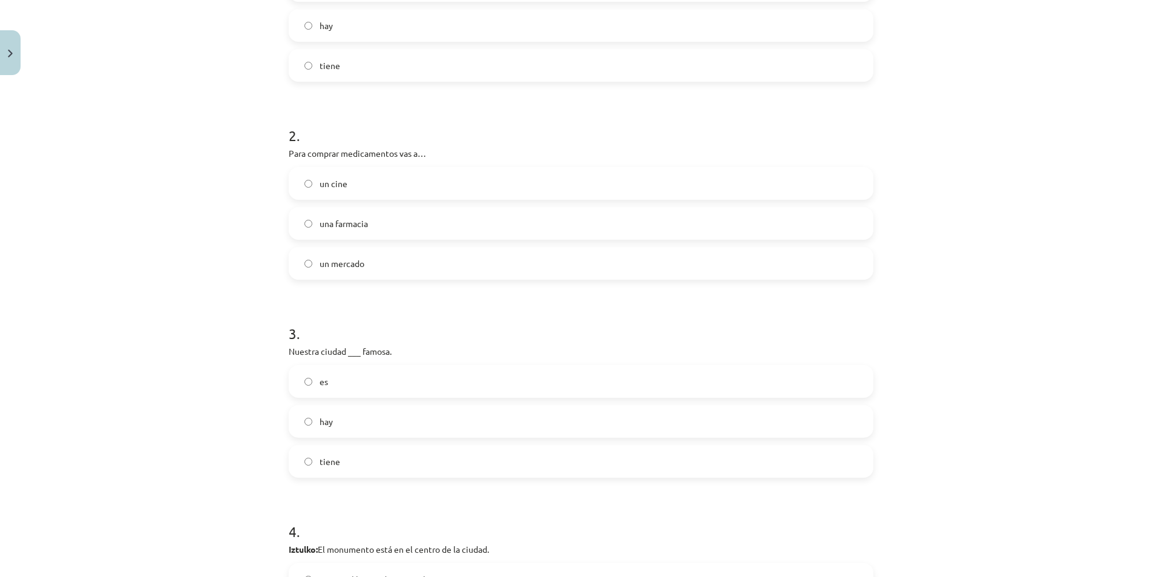
click at [303, 214] on label "una farmacia" at bounding box center [581, 223] width 582 height 30
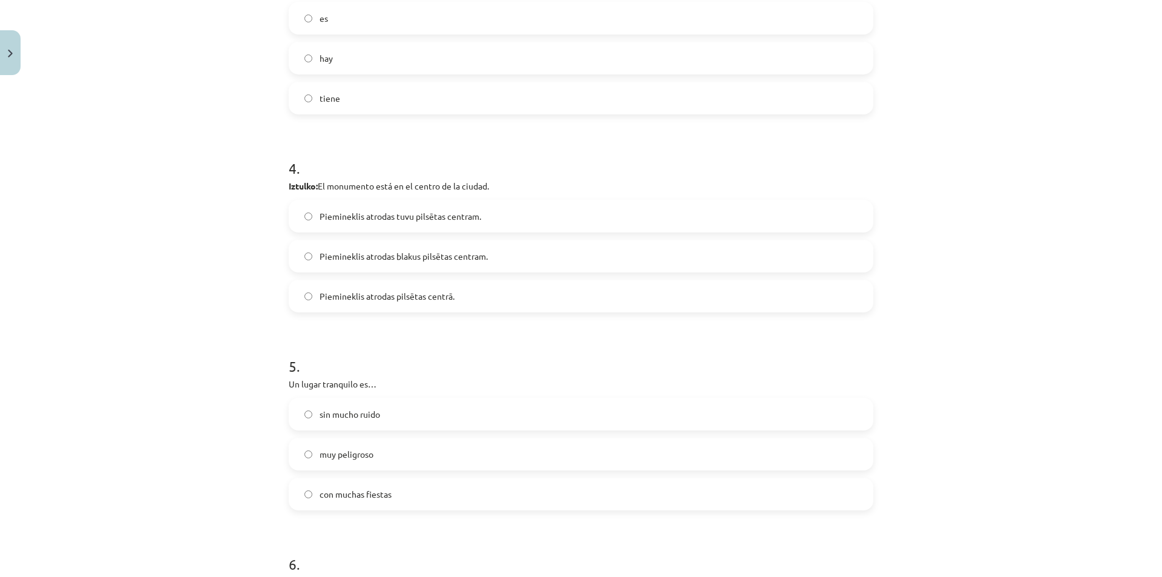
scroll to position [756, 0]
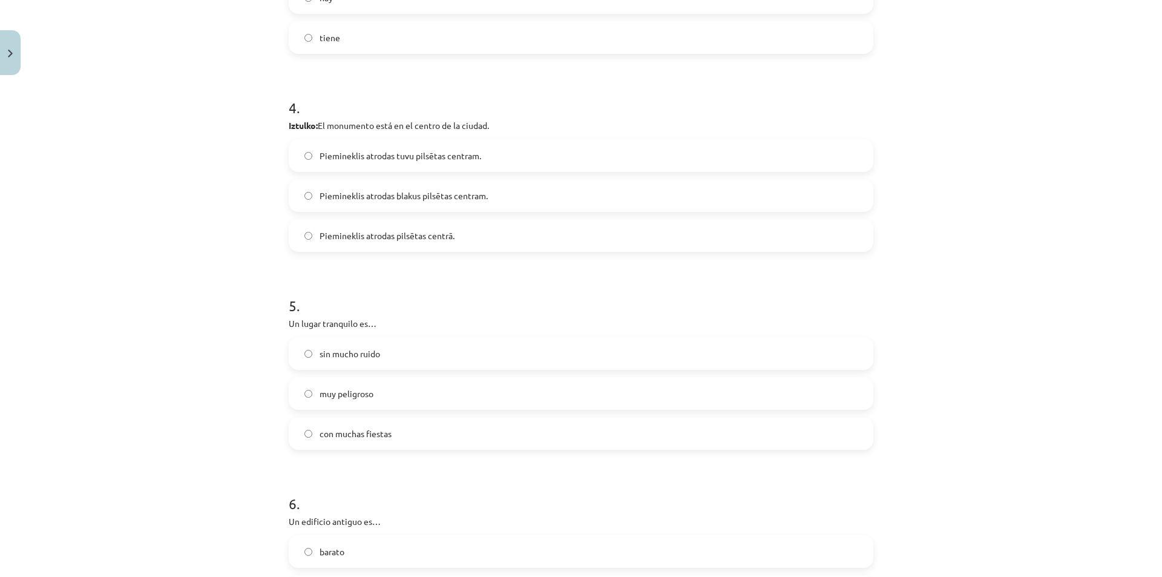
click at [310, 231] on label "Piemineklis atrodas pilsētas centrā." at bounding box center [581, 235] width 582 height 30
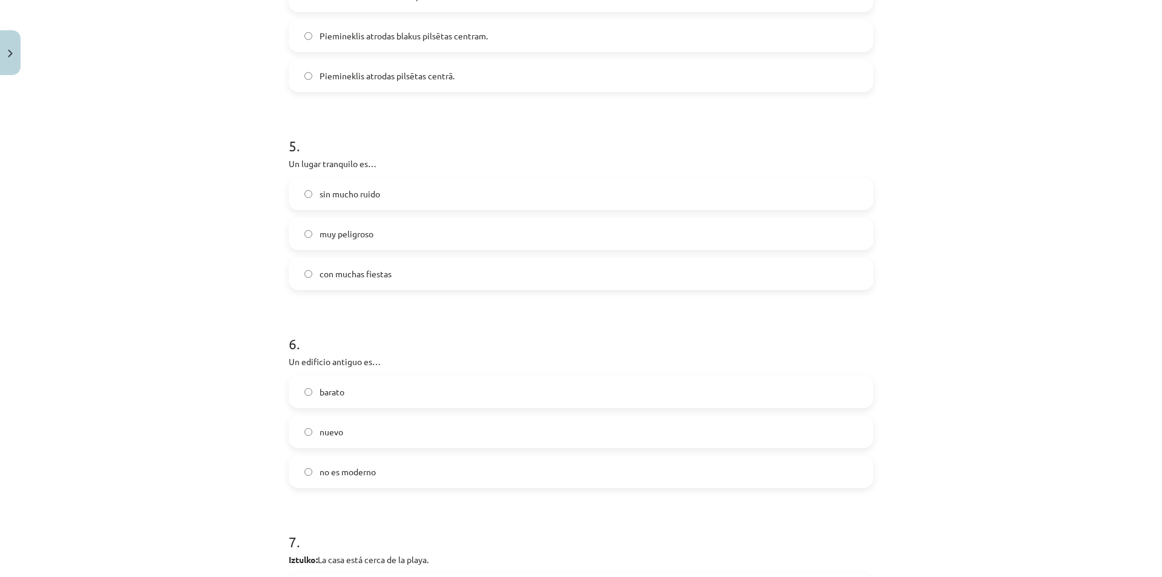
scroll to position [938, 0]
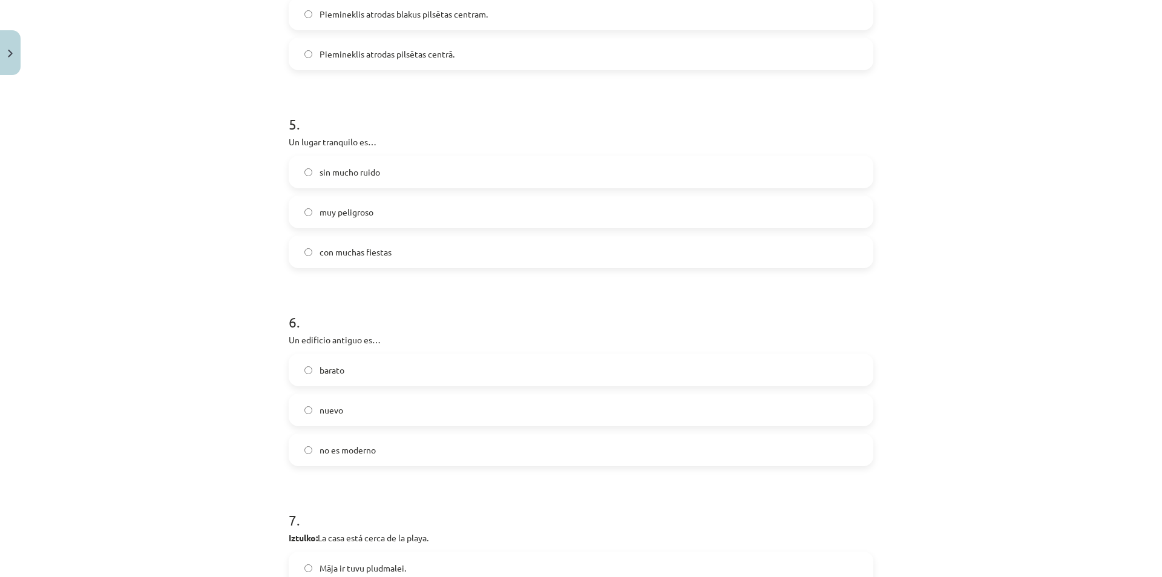
click at [295, 203] on label "muy peligroso" at bounding box center [581, 212] width 582 height 30
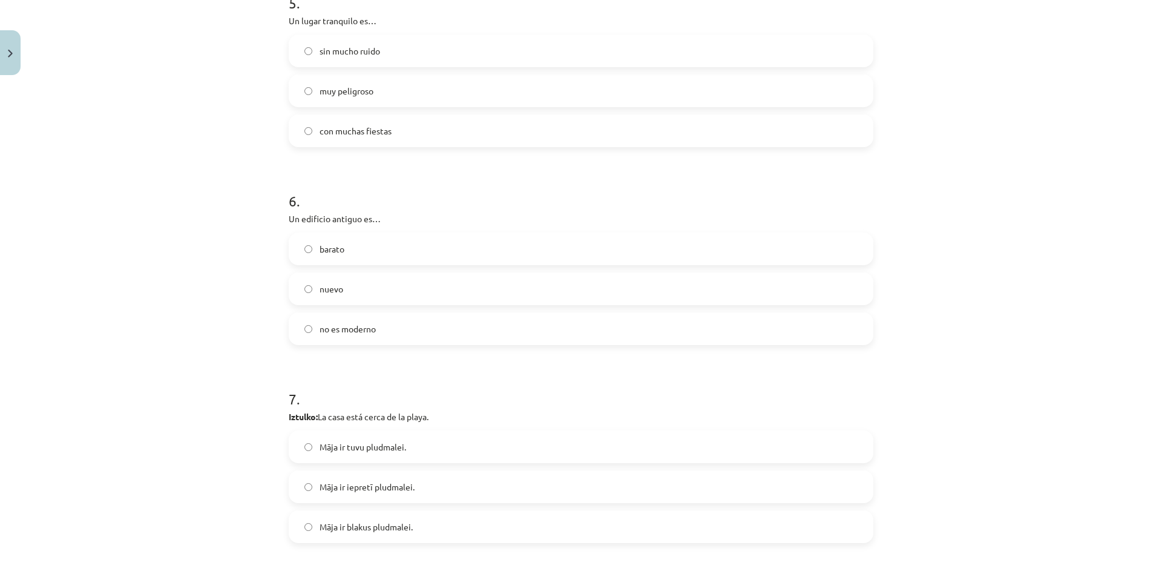
scroll to position [1119, 0]
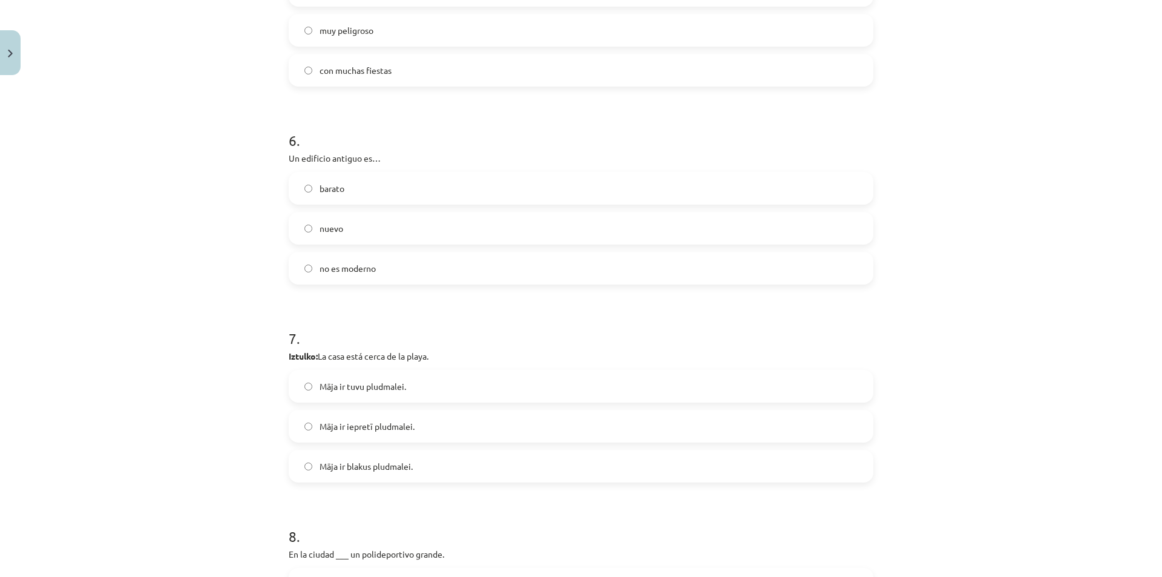
click at [297, 265] on label "no es moderno" at bounding box center [581, 268] width 582 height 30
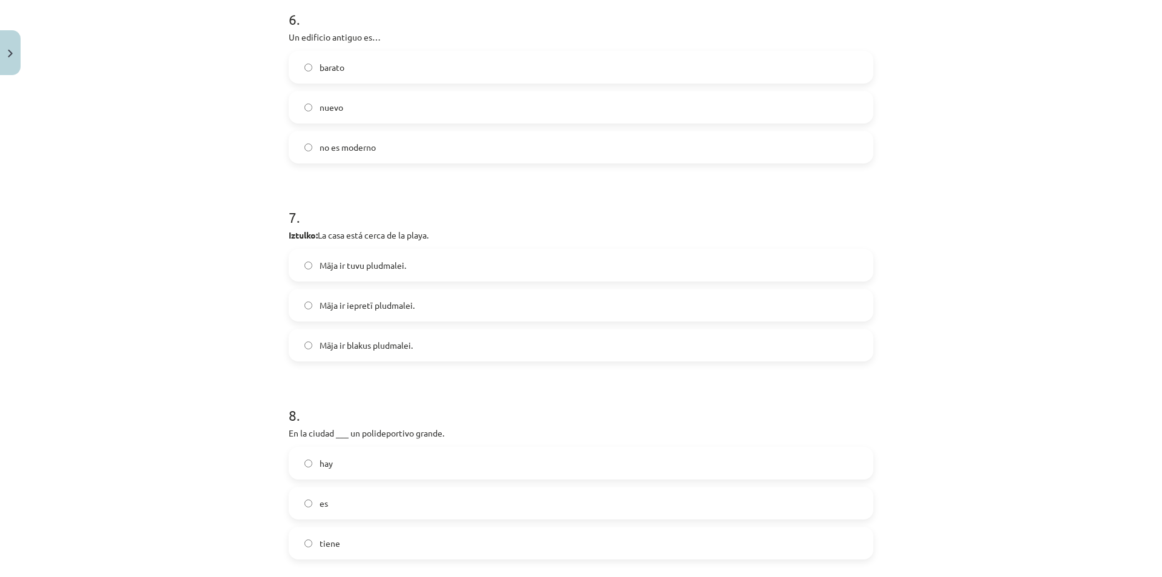
scroll to position [1301, 0]
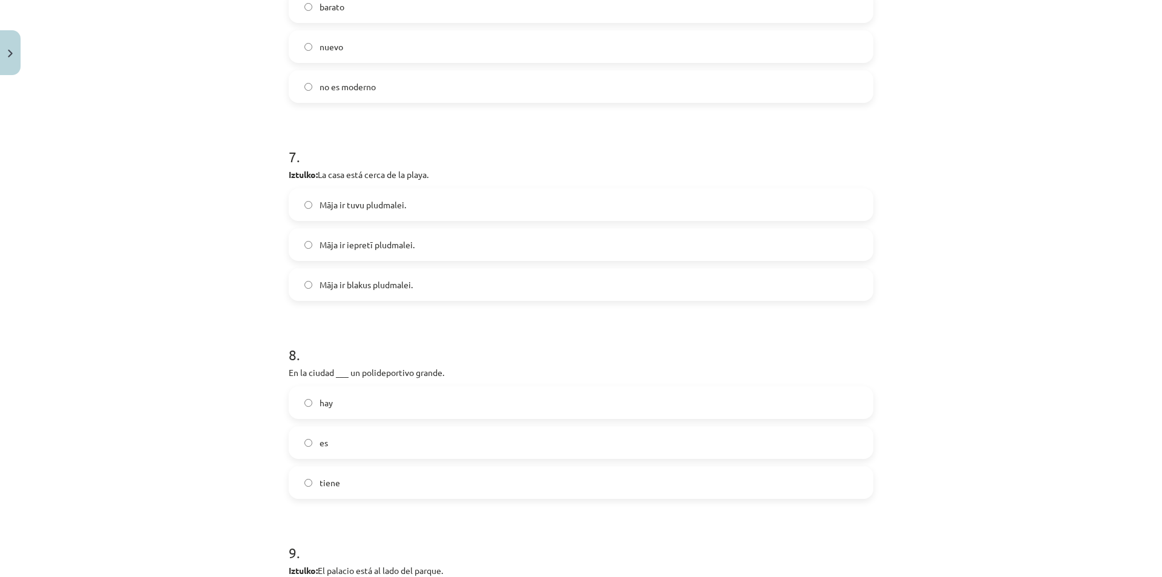
click at [319, 201] on span "Māja ir tuvu pludmalei." at bounding box center [362, 204] width 87 height 13
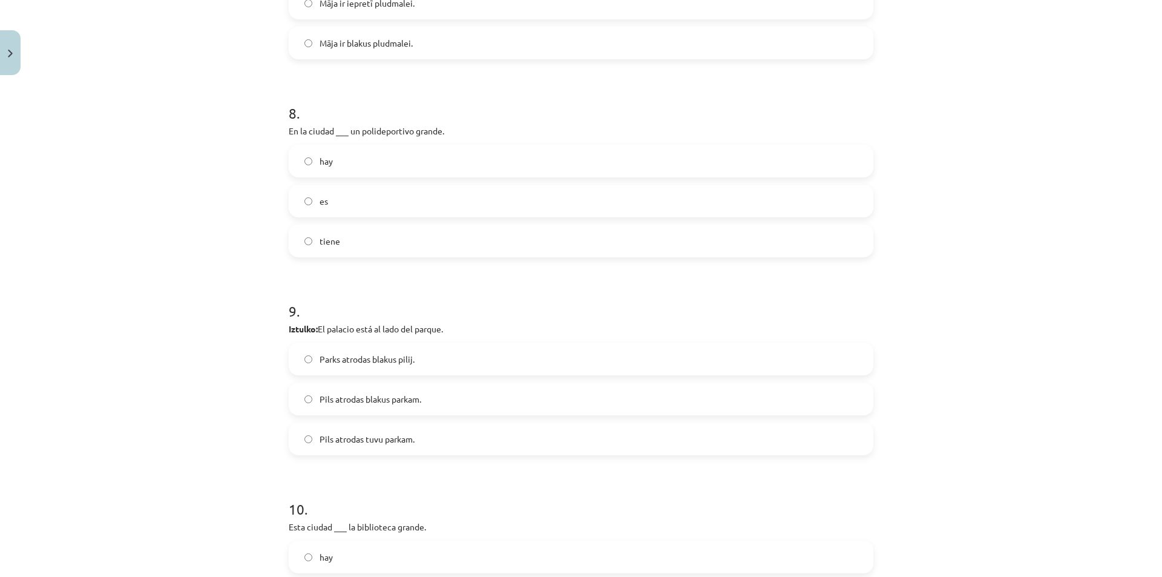
scroll to position [1543, 0]
click at [292, 242] on label "tiene" at bounding box center [581, 240] width 582 height 30
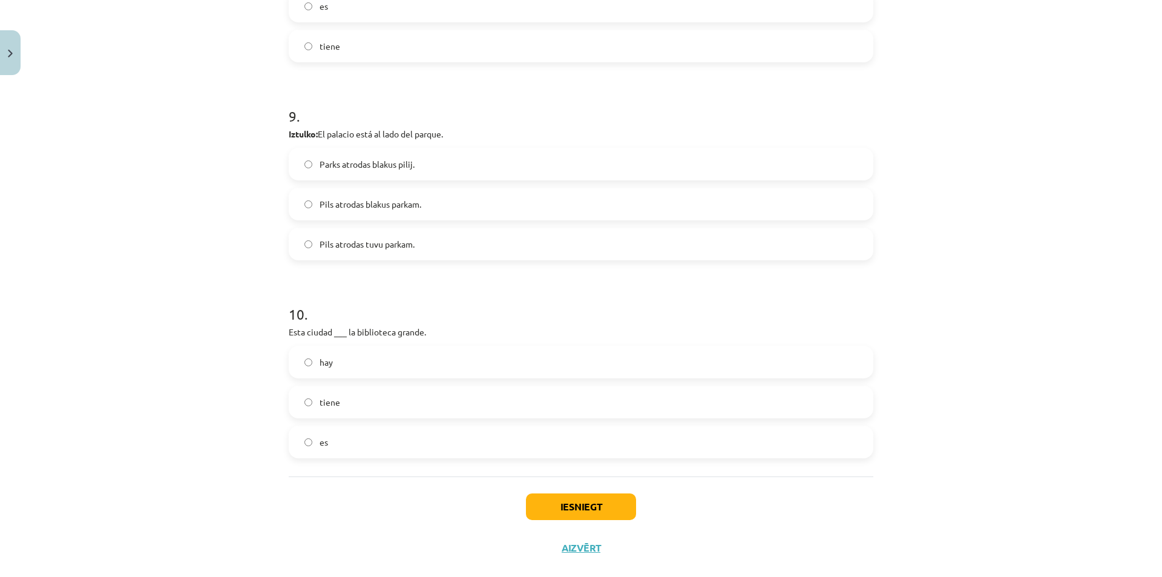
scroll to position [1759, 0]
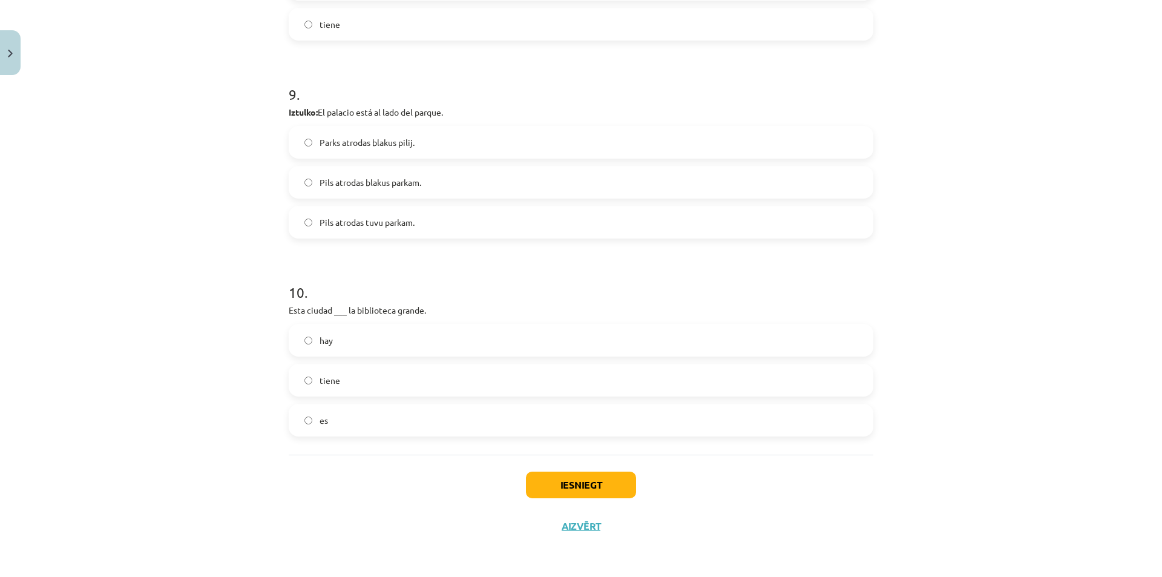
click at [324, 339] on span "hay" at bounding box center [325, 340] width 13 height 13
click at [552, 479] on button "Iesniegt" at bounding box center [581, 484] width 110 height 27
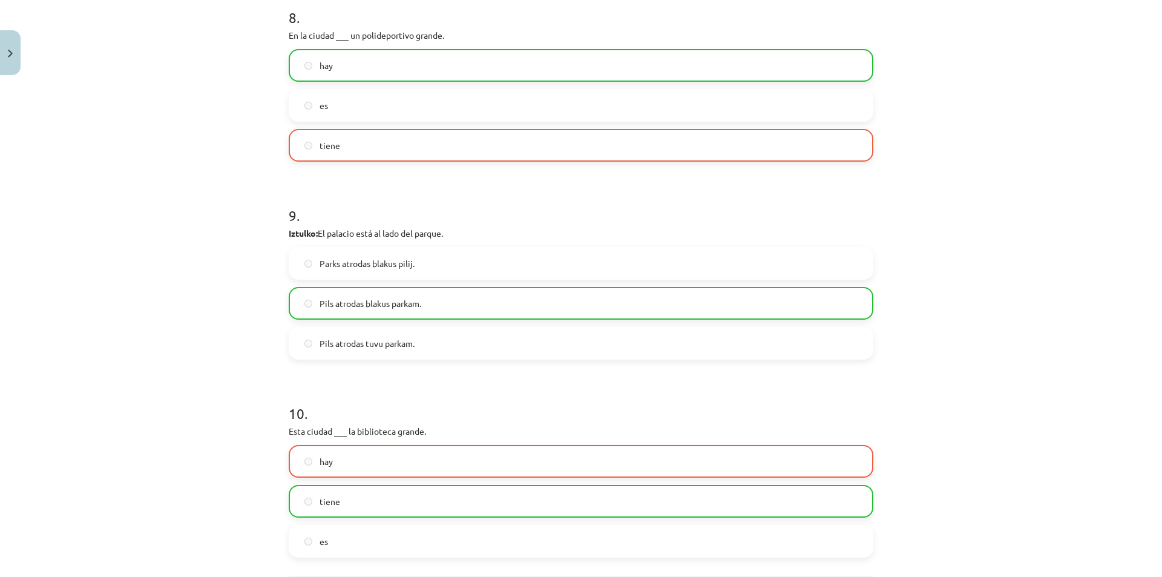
scroll to position [1798, 0]
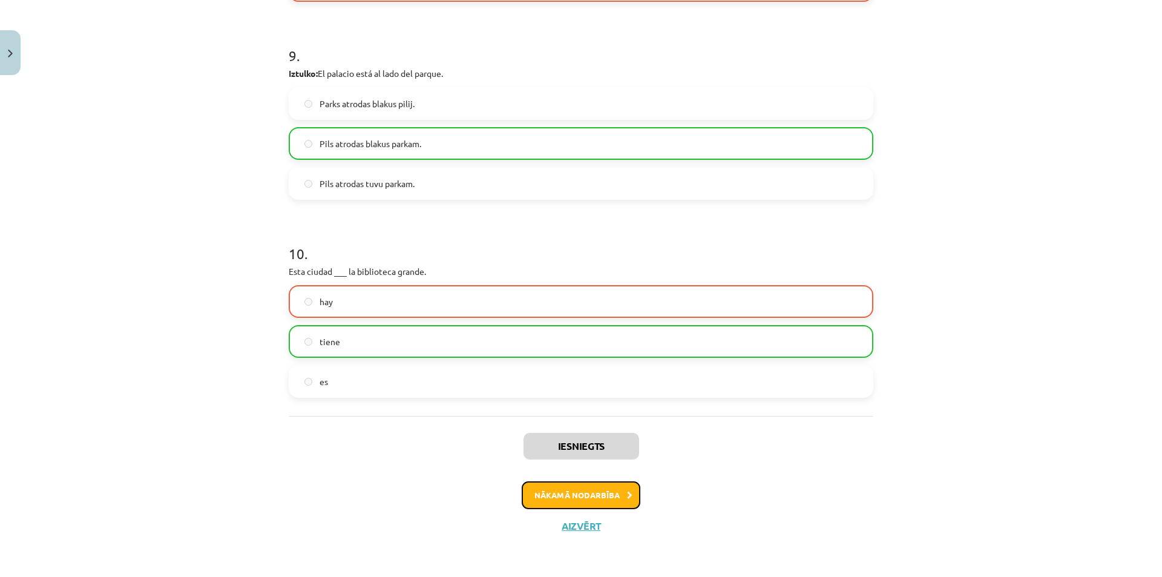
click at [538, 488] on button "Nākamā nodarbība" at bounding box center [581, 495] width 119 height 28
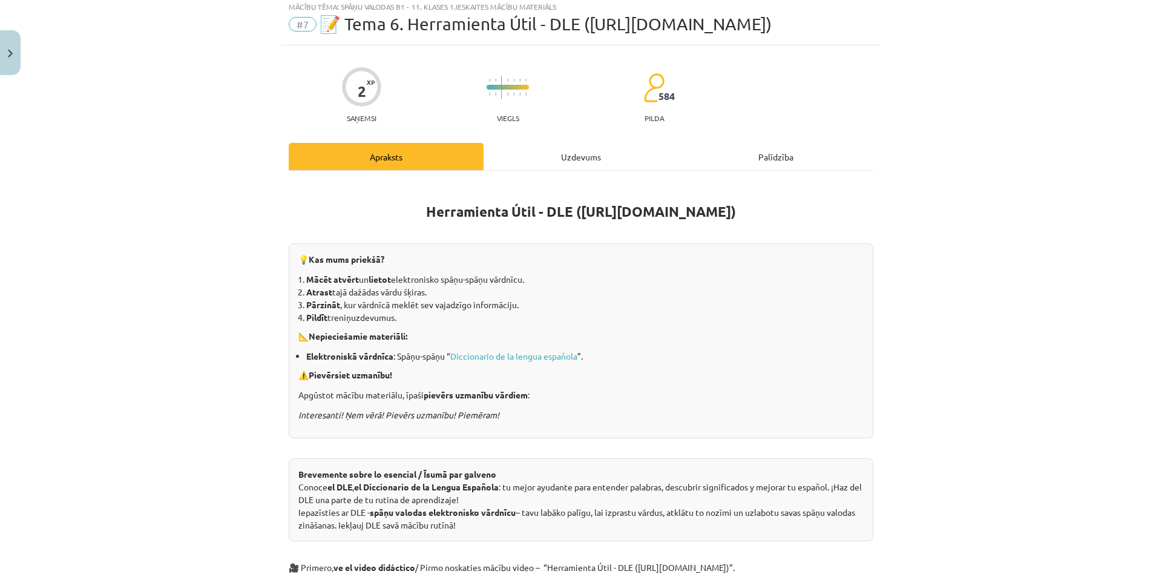
scroll to position [30, 0]
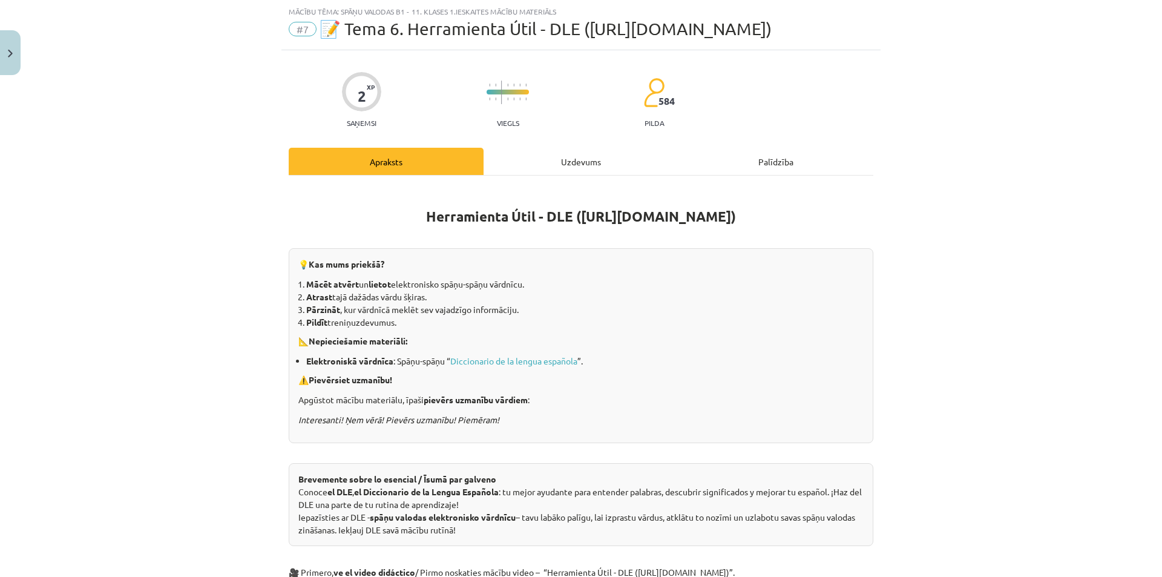
click at [514, 155] on div "Uzdevums" at bounding box center [580, 161] width 195 height 27
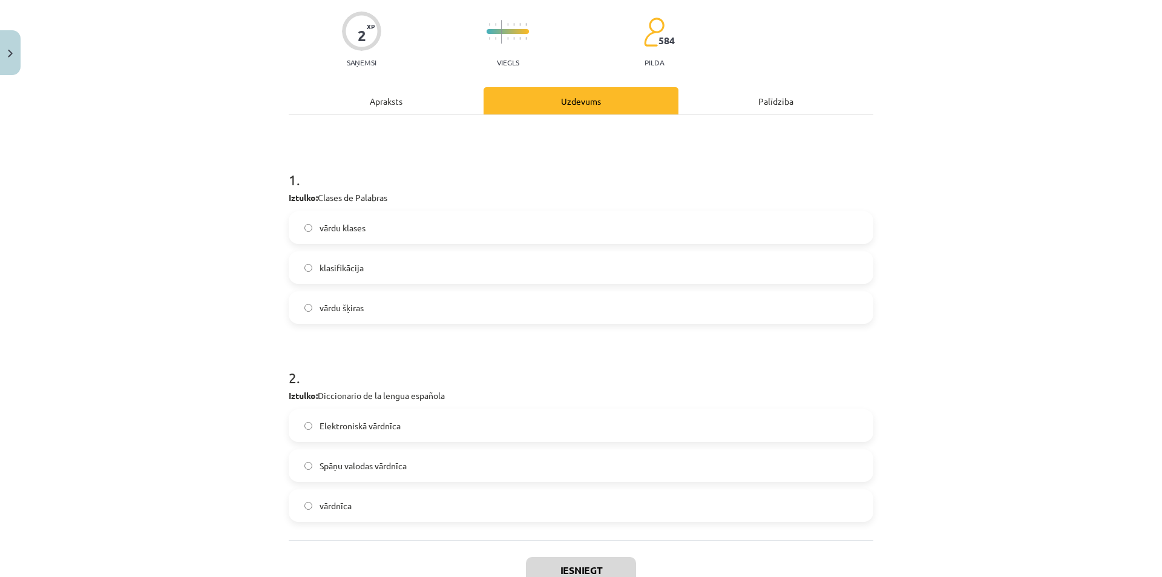
scroll to position [55, 0]
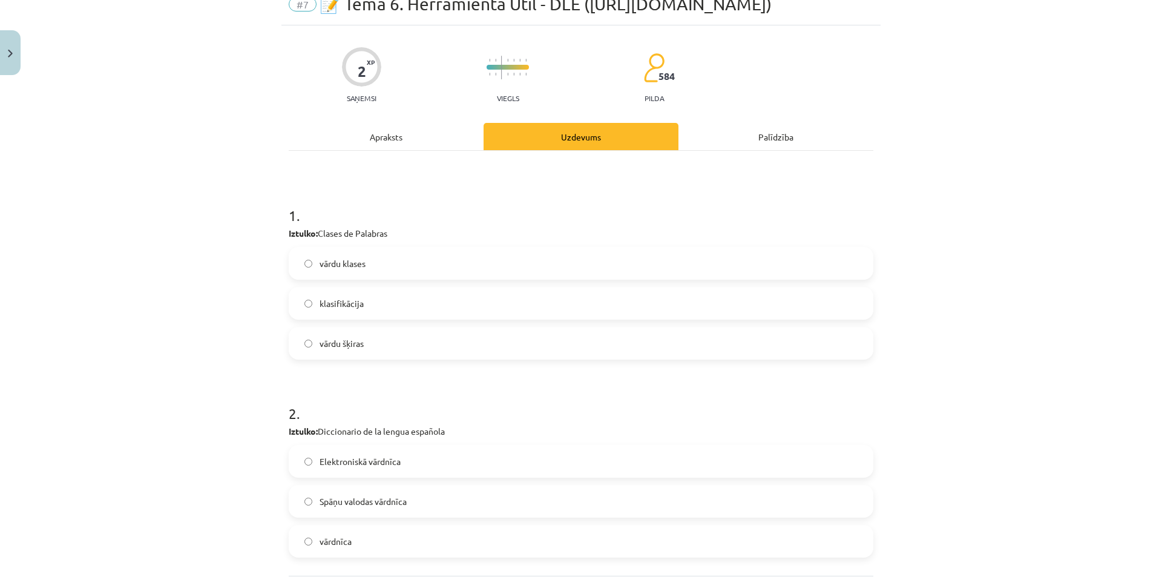
click at [384, 139] on div "Apraksts" at bounding box center [386, 136] width 195 height 27
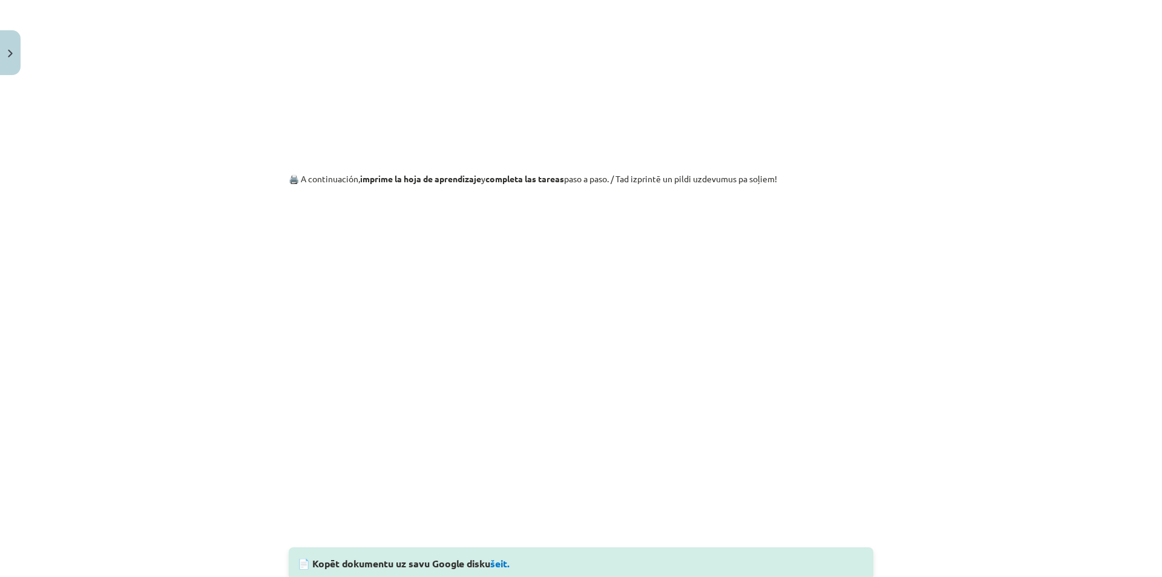
scroll to position [965, 0]
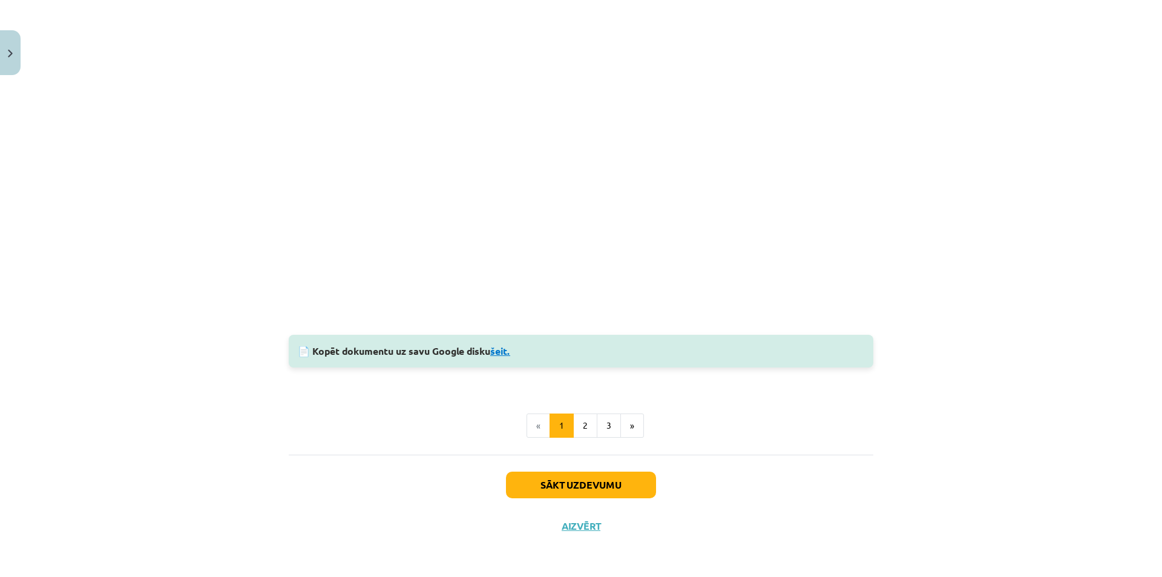
click at [503, 353] on link "šeit." at bounding box center [500, 350] width 20 height 13
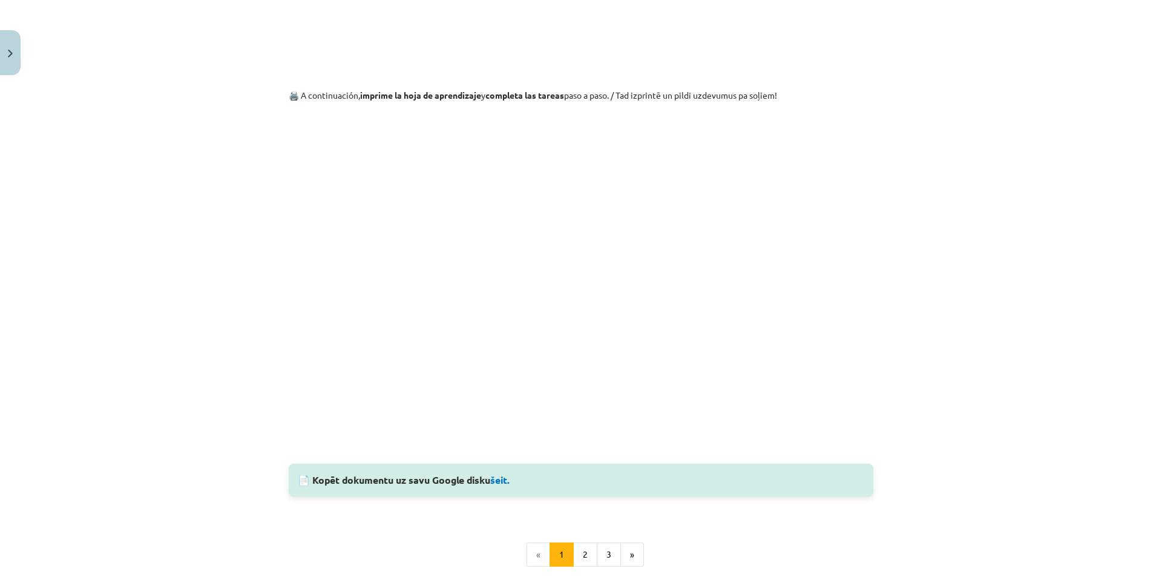
scroll to position [844, 0]
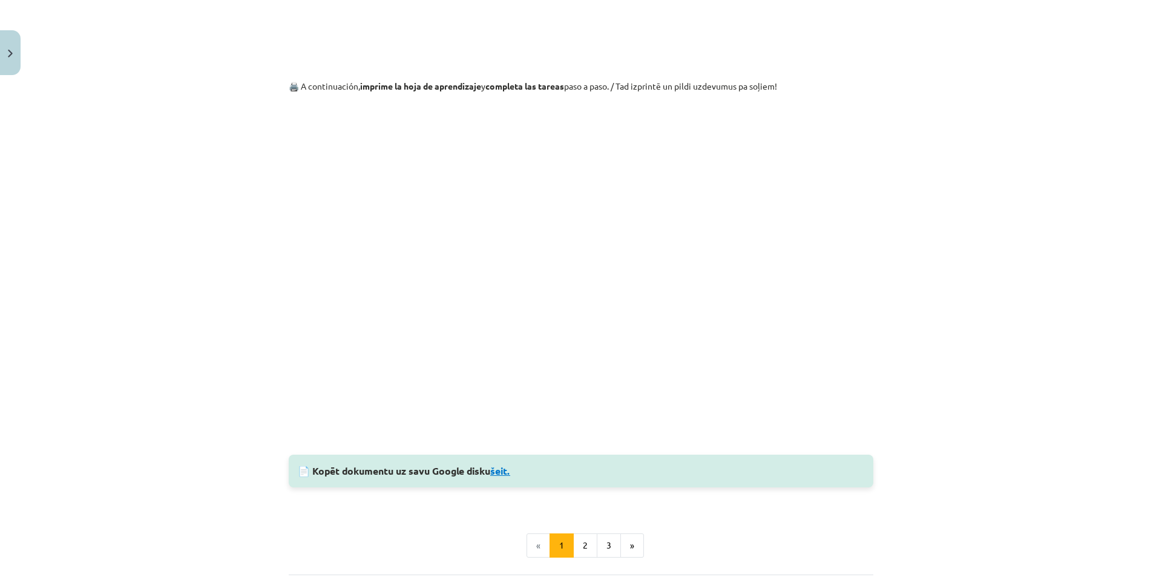
click at [504, 477] on link "šeit." at bounding box center [500, 470] width 20 height 13
click at [581, 545] on button "2" at bounding box center [585, 545] width 24 height 24
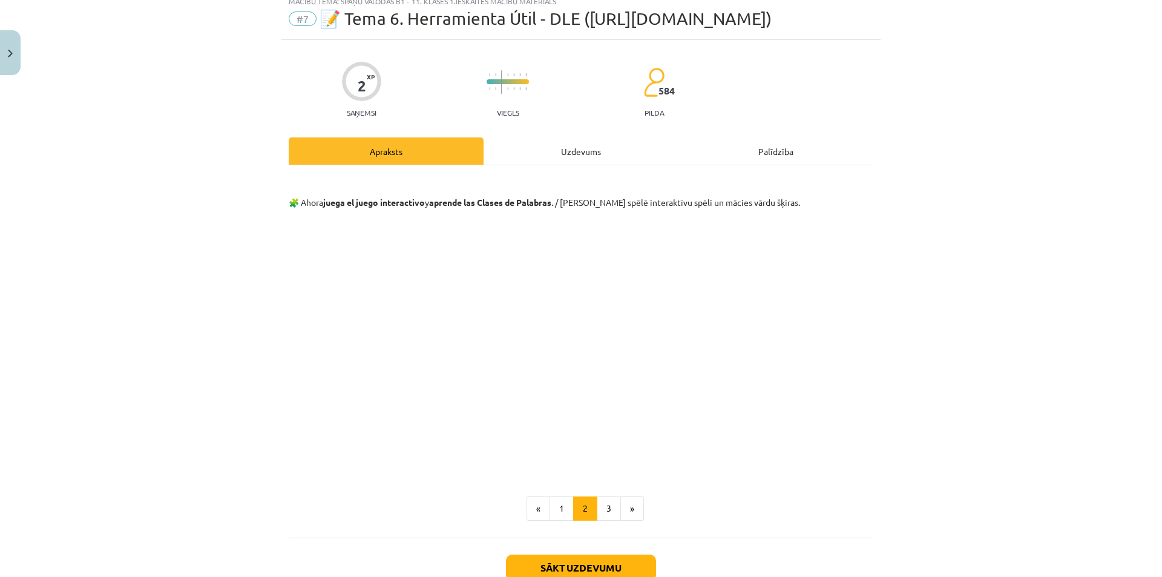
scroll to position [61, 0]
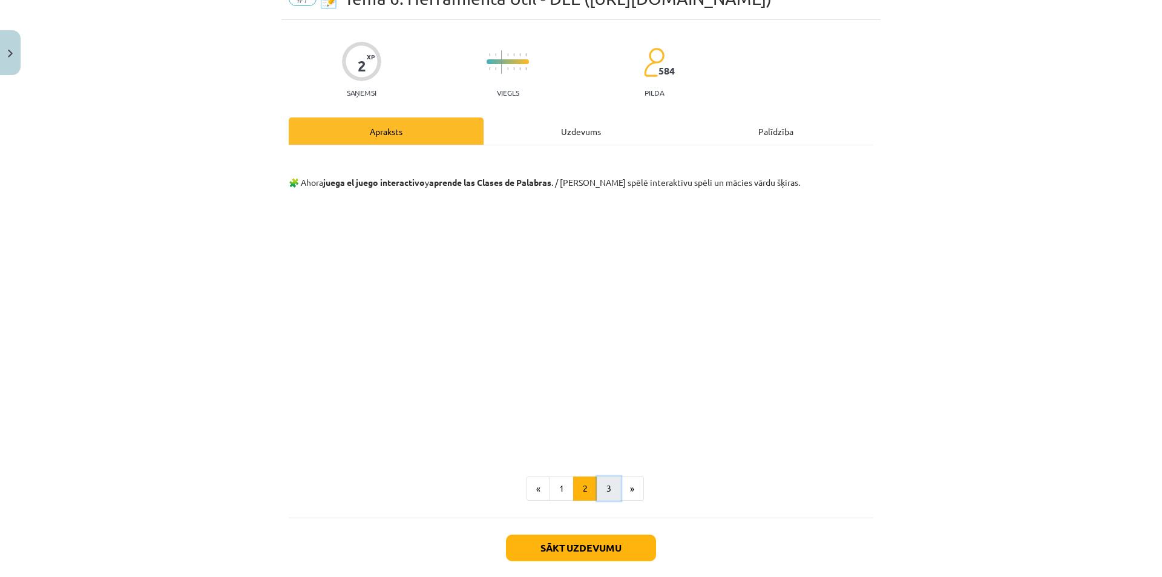
click at [602, 496] on button "3" at bounding box center [609, 488] width 24 height 24
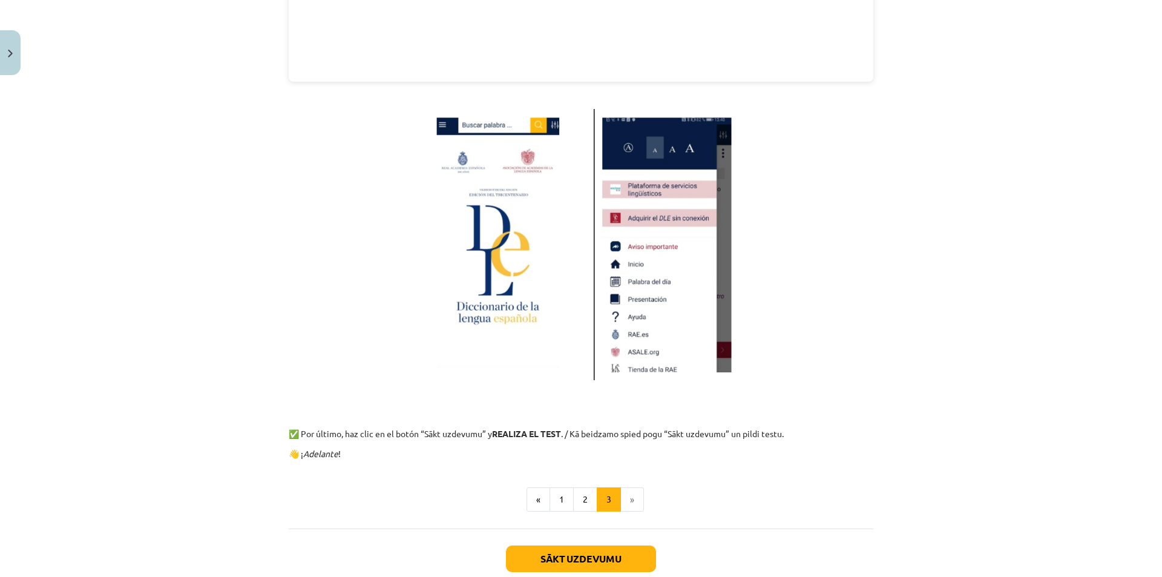
scroll to position [713, 0]
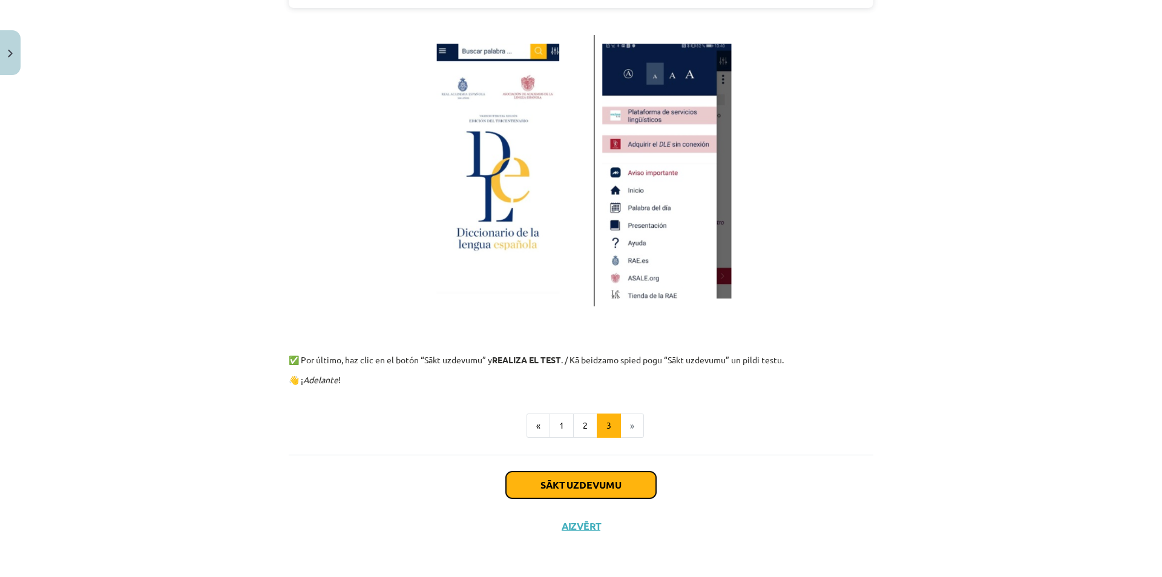
click at [612, 483] on button "Sākt uzdevumu" at bounding box center [581, 484] width 150 height 27
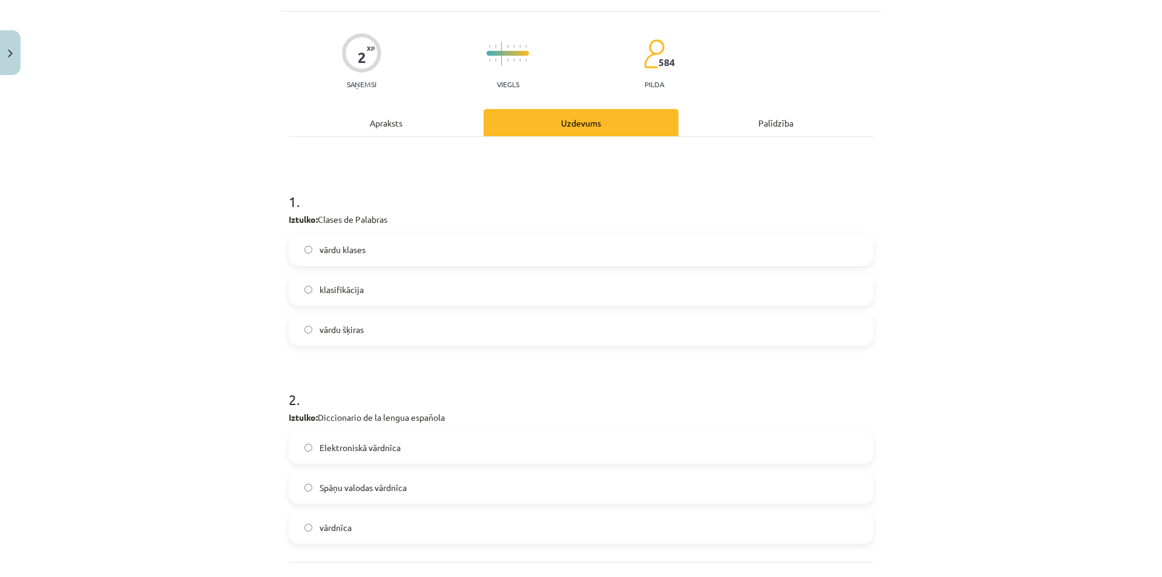
scroll to position [91, 0]
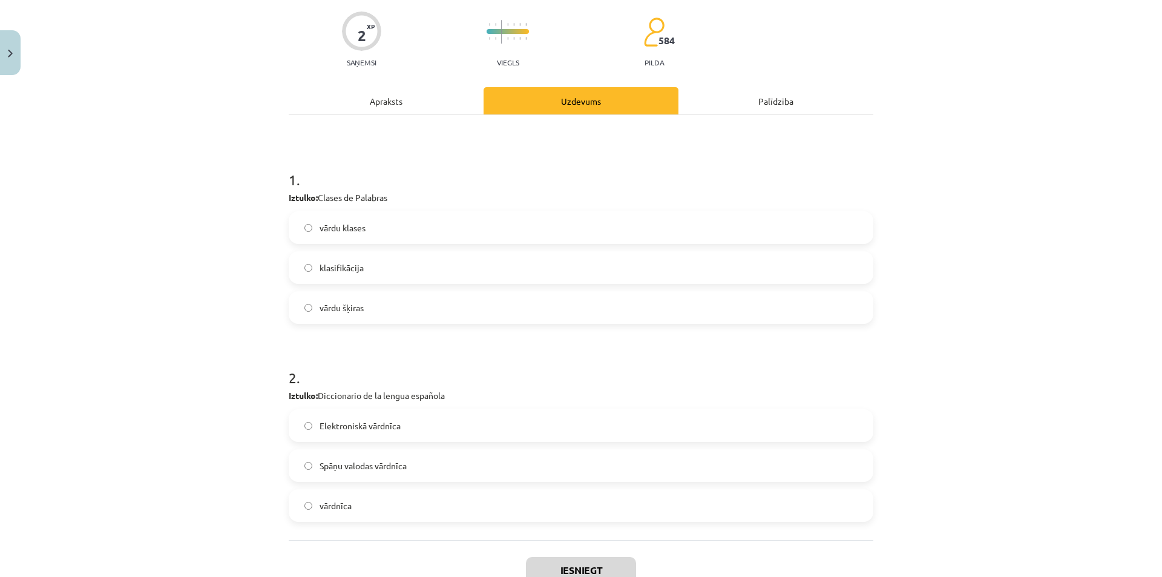
drag, startPoint x: 385, startPoint y: 198, endPoint x: 316, endPoint y: 195, distance: 69.0
click at [316, 195] on p "Iztulko: Clases de Palabras" at bounding box center [581, 197] width 584 height 13
copy p "Clases de Palabras"
click at [146, 229] on div "Mācību tēma: Spāņu valodas b1 - 11. klases 1.ieskaites mācību materiāls #7 📝 Te…" at bounding box center [581, 288] width 1162 height 577
click at [336, 221] on span "vārdu klases" at bounding box center [342, 227] width 46 height 13
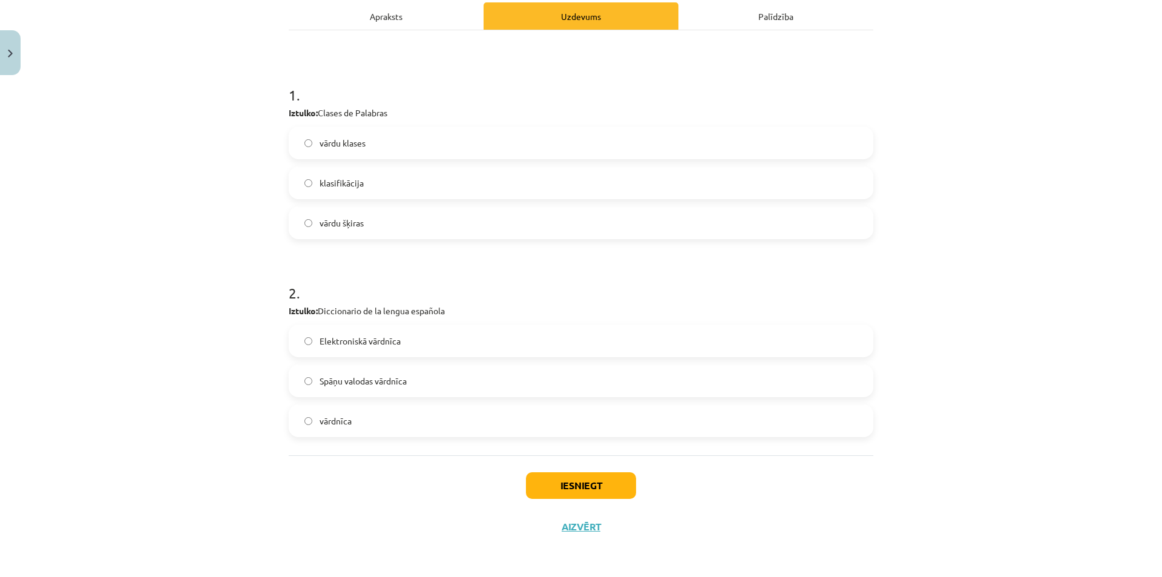
scroll to position [176, 0]
click at [341, 375] on span "Spāņu valodas vārdnīca" at bounding box center [362, 380] width 87 height 13
click at [569, 477] on button "Iesniegt" at bounding box center [581, 484] width 110 height 27
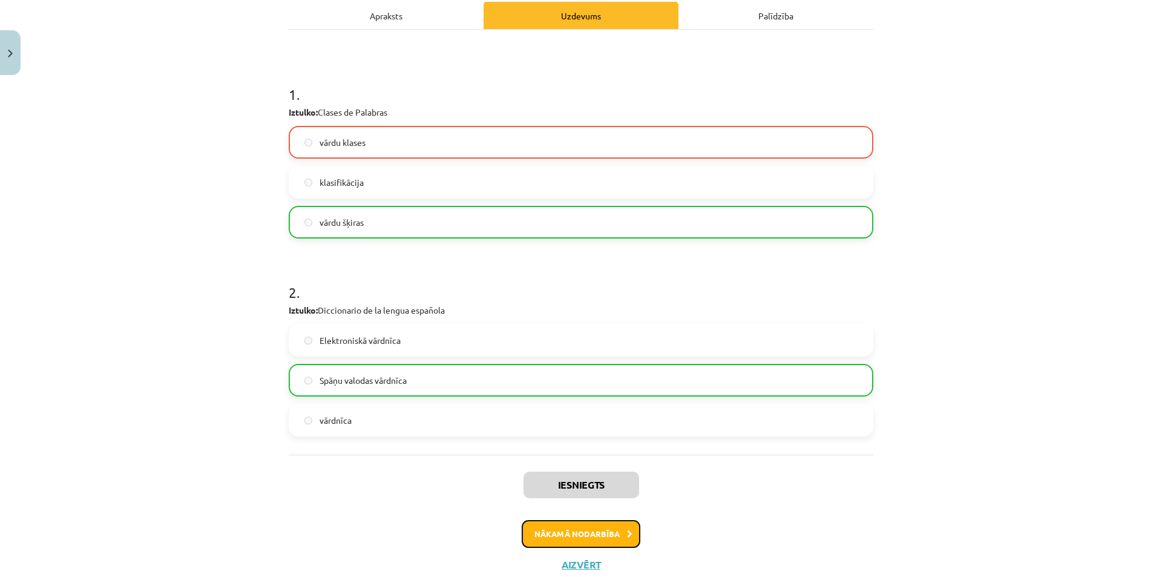
click at [598, 528] on button "Nākamā nodarbība" at bounding box center [581, 534] width 119 height 28
